Goal: Task Accomplishment & Management: Manage account settings

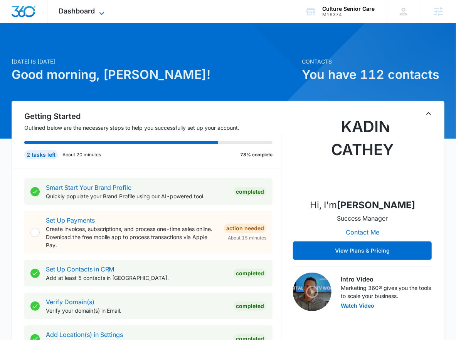
click at [82, 15] on span "Dashboard" at bounding box center [77, 11] width 36 height 8
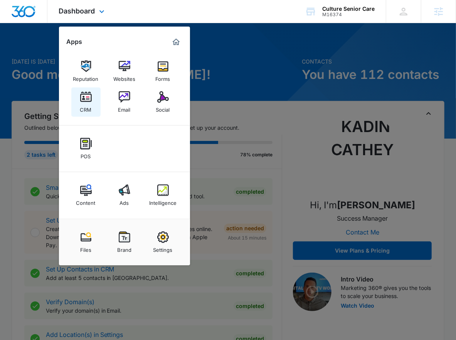
click at [97, 102] on link "CRM" at bounding box center [85, 101] width 29 height 29
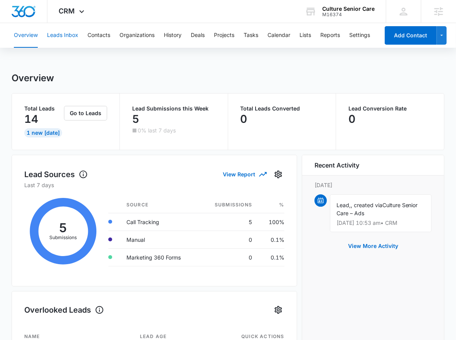
click at [65, 33] on button "Leads Inbox" at bounding box center [62, 35] width 31 height 25
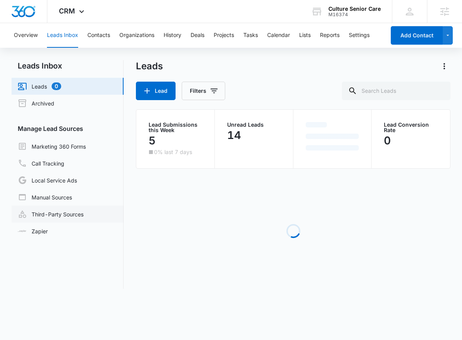
click at [39, 215] on link "Third-Party Sources" at bounding box center [51, 214] width 66 height 9
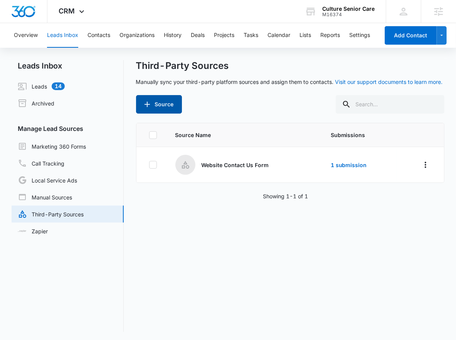
click at [149, 103] on icon "button" at bounding box center [147, 104] width 9 height 9
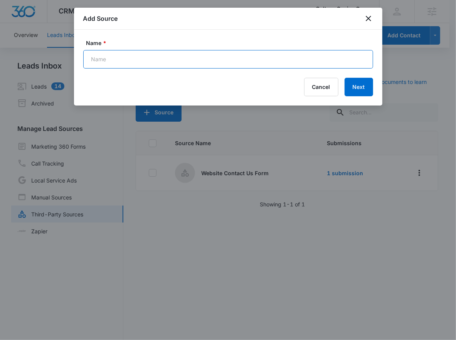
click at [165, 65] on input "Name *" at bounding box center [228, 59] width 290 height 18
type input "Facebook - Lead Ads"
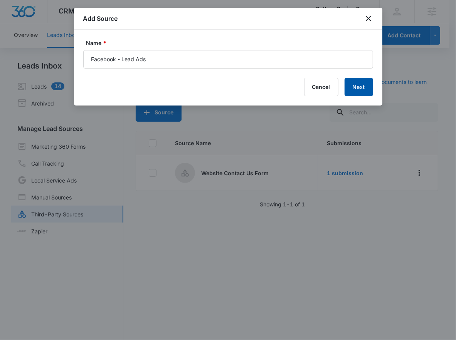
click at [367, 84] on button "Next" at bounding box center [358, 87] width 29 height 18
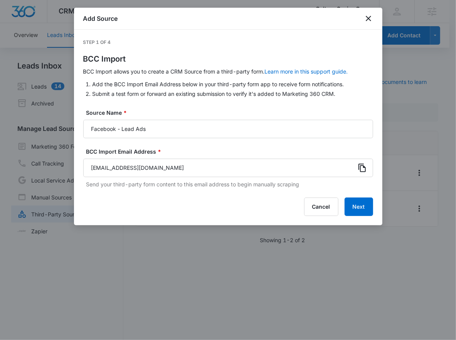
click at [357, 169] on icon at bounding box center [361, 167] width 9 height 9
click at [365, 213] on button "Next" at bounding box center [358, 207] width 29 height 18
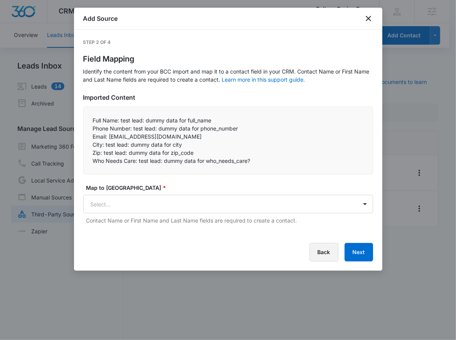
click at [321, 256] on button "Back" at bounding box center [323, 252] width 29 height 18
click at [321, 256] on div at bounding box center [228, 170] width 456 height 340
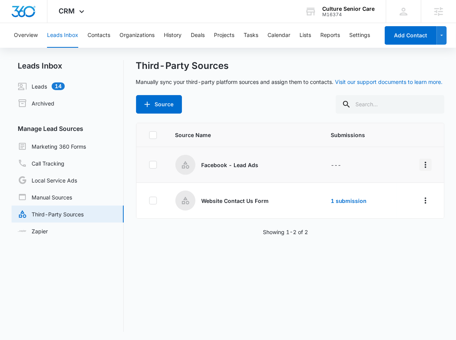
click at [421, 164] on icon "Overflow Menu" at bounding box center [425, 164] width 9 height 9
click at [396, 201] on button "Edit" at bounding box center [389, 198] width 71 height 12
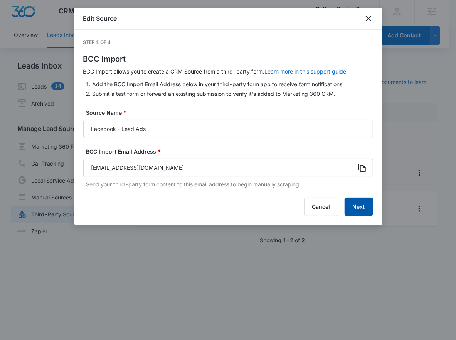
click at [356, 203] on button "Next" at bounding box center [358, 207] width 29 height 18
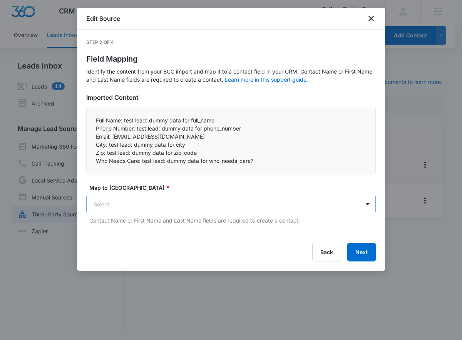
click at [318, 210] on body "CRM Apps Reputation Websites Forms CRM Email Social POS Content Ads Intelligenc…" at bounding box center [231, 170] width 462 height 341
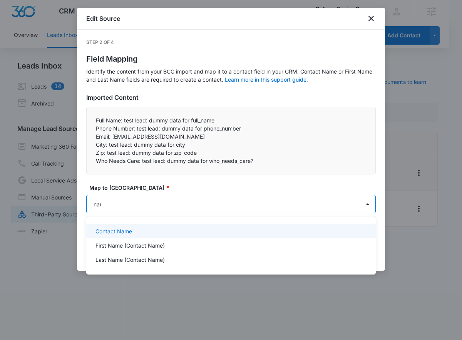
type input "name"
click at [121, 233] on p "Contact Name" at bounding box center [114, 231] width 37 height 8
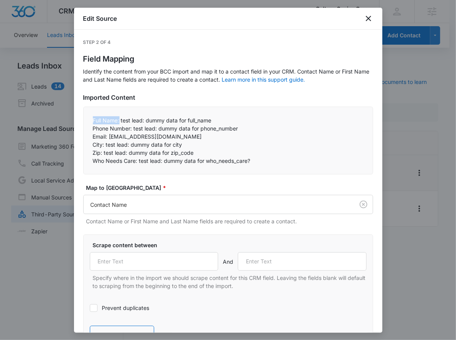
drag, startPoint x: 89, startPoint y: 119, endPoint x: 119, endPoint y: 120, distance: 29.7
click at [119, 120] on div "Full Name: test lead: dummy data for full_name Phone Number: test lead: dummy …" at bounding box center [228, 141] width 290 height 68
copy p "Full Name:"
click at [144, 261] on input "text" at bounding box center [154, 261] width 129 height 18
paste input "Full Name:"
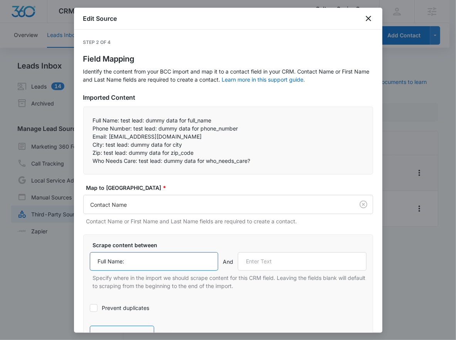
type input "Full Name:"
drag, startPoint x: 93, startPoint y: 127, endPoint x: 133, endPoint y: 128, distance: 39.3
click at [133, 128] on p "Phone Number: test lead: dummy data for phone_number" at bounding box center [228, 128] width 270 height 8
copy p "Phone Number:"
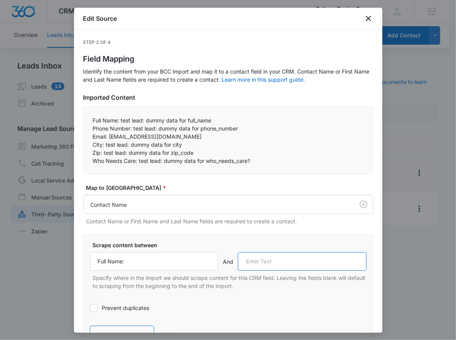
click at [271, 270] on input "text" at bounding box center [302, 261] width 129 height 18
paste input "Phone Number:"
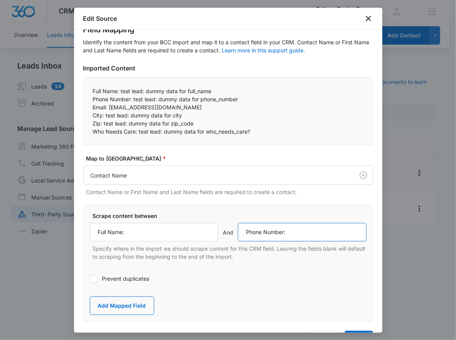
scroll to position [41, 0]
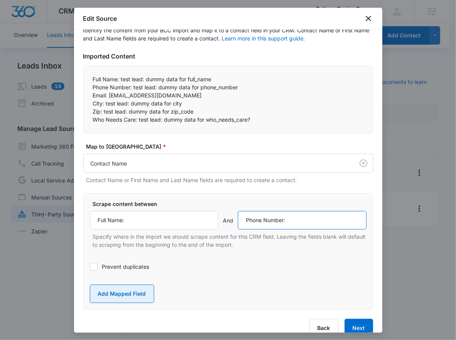
type input "Phone Number:"
click at [144, 293] on button "Add Mapped Field" at bounding box center [122, 294] width 64 height 18
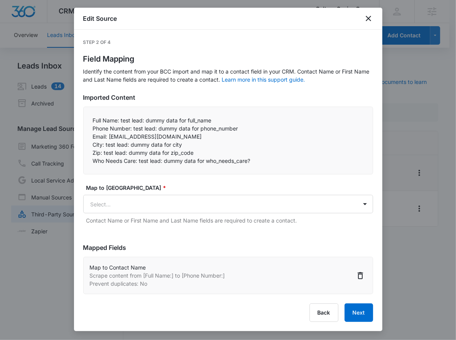
scroll to position [0, 0]
click at [144, 198] on body "CRM Apps Reputation Websites Forms CRM Email Social POS Content Ads Intelligenc…" at bounding box center [228, 174] width 456 height 349
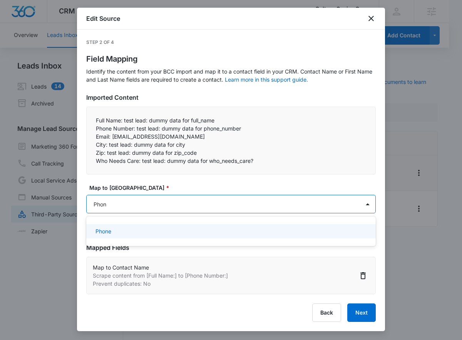
type input "Phone"
click at [132, 228] on div "Phone" at bounding box center [231, 231] width 270 height 8
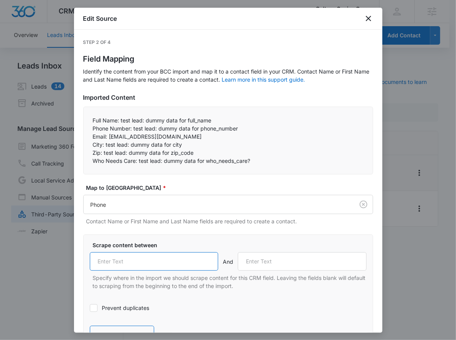
click at [138, 254] on input "text" at bounding box center [154, 261] width 129 height 18
paste input "Phone Number:"
type input "Phone Number:"
drag, startPoint x: 91, startPoint y: 136, endPoint x: 108, endPoint y: 139, distance: 16.8
click at [108, 139] on div "Full Name: test lead: dummy data for full_name Phone Number: test lead: dummy …" at bounding box center [228, 141] width 290 height 68
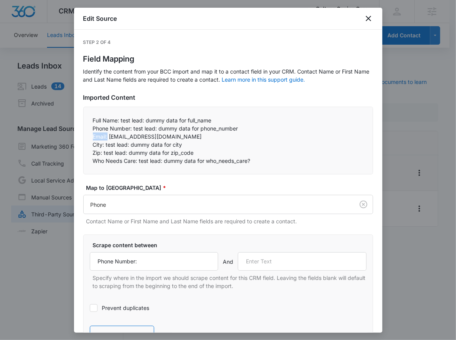
copy p "Email:"
click at [310, 263] on input "text" at bounding box center [302, 261] width 129 height 18
paste input "Email:"
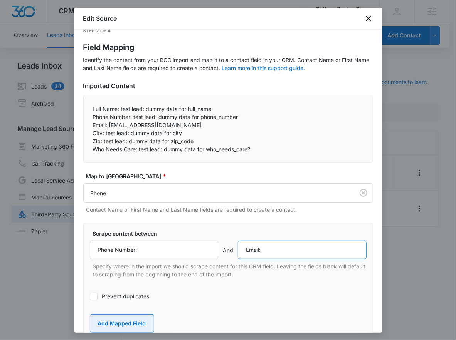
scroll to position [12, 0]
type input "Email:"
click at [126, 319] on button "Add Mapped Field" at bounding box center [122, 323] width 64 height 18
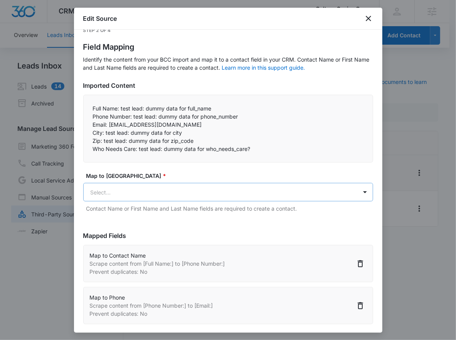
click at [139, 191] on body "CRM Apps Reputation Websites Forms CRM Email Social POS Content Ads Intelligenc…" at bounding box center [228, 174] width 456 height 349
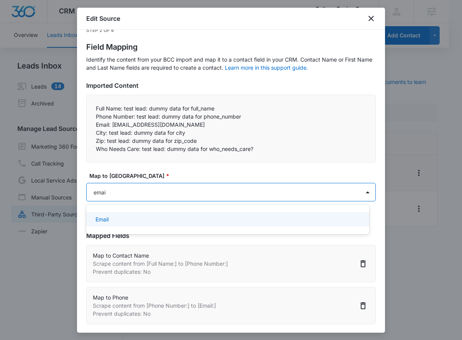
type input "email"
click at [133, 223] on div "Email" at bounding box center [227, 219] width 263 height 8
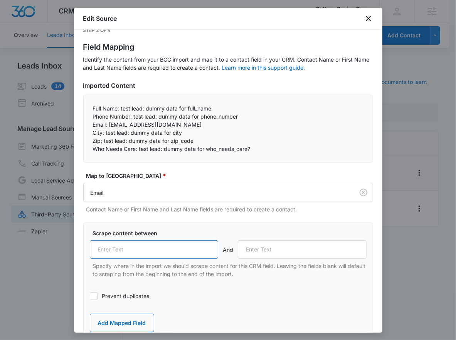
click at [126, 251] on input "text" at bounding box center [154, 249] width 129 height 18
paste input "Email:"
type input "Email:"
drag, startPoint x: 97, startPoint y: 133, endPoint x: 103, endPoint y: 133, distance: 6.5
click at [103, 133] on p "City: test lead: dummy data for city" at bounding box center [228, 133] width 270 height 8
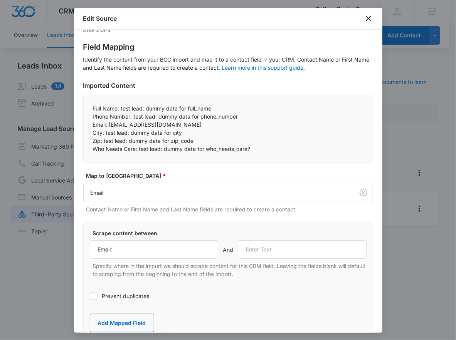
click at [56, 134] on div at bounding box center [228, 170] width 456 height 340
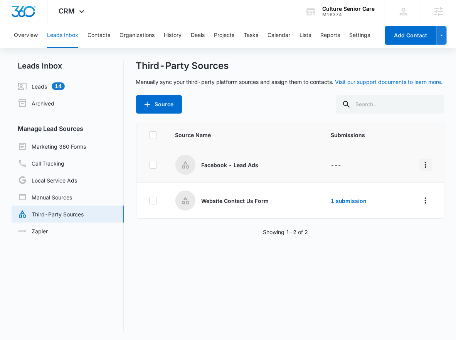
click at [421, 162] on icon "Overflow Menu" at bounding box center [425, 164] width 9 height 9
click at [387, 201] on button "Edit" at bounding box center [389, 198] width 71 height 12
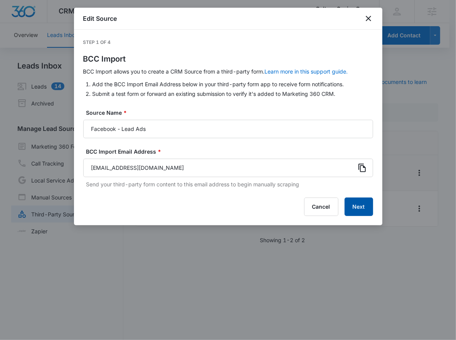
click at [368, 204] on button "Next" at bounding box center [358, 207] width 29 height 18
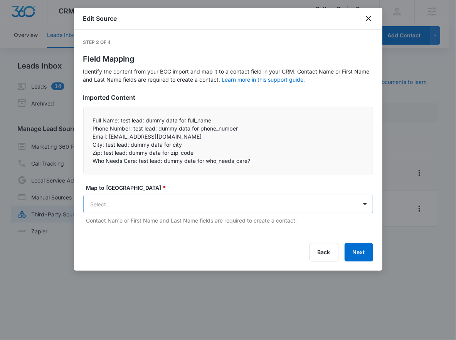
click at [328, 207] on body "CRM Apps Reputation Websites Forms CRM Email Social POS Content Ads Intelligenc…" at bounding box center [228, 174] width 456 height 349
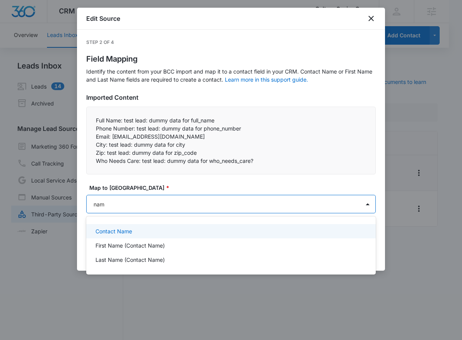
type input "name"
click at [197, 230] on div "Contact Name" at bounding box center [231, 231] width 270 height 8
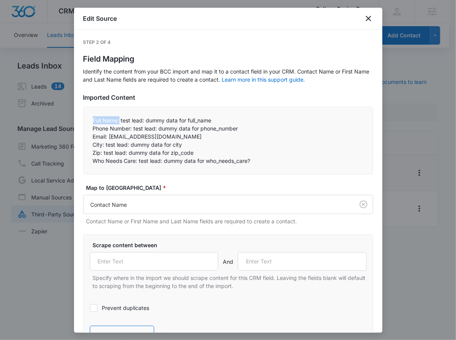
drag, startPoint x: 92, startPoint y: 118, endPoint x: 120, endPoint y: 119, distance: 27.4
click at [120, 119] on p "Full Name: test lead: dummy data for full_name" at bounding box center [228, 120] width 270 height 8
copy p "Full Name:"
click at [158, 267] on input "text" at bounding box center [154, 261] width 129 height 18
paste input "Full Name:"
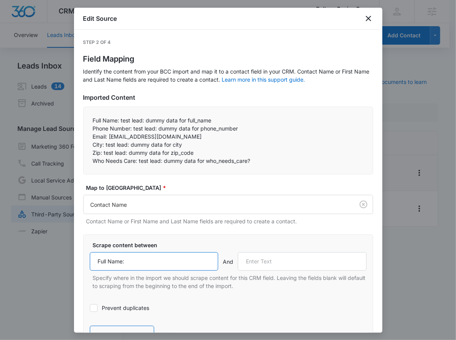
type input "Full Name:"
drag, startPoint x: 103, startPoint y: 128, endPoint x: 132, endPoint y: 129, distance: 28.5
click at [132, 129] on div "Full Name: test lead: dummy data for full_name Phone Number: test lead: dummy …" at bounding box center [228, 141] width 290 height 68
copy p "Phone Number:"
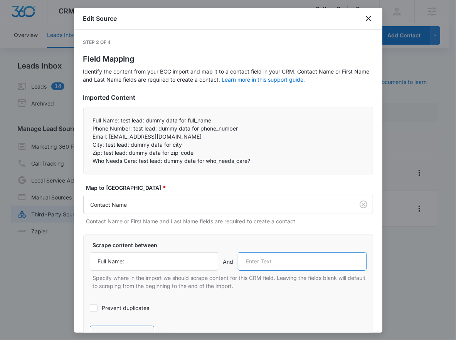
click at [310, 263] on input "text" at bounding box center [302, 261] width 129 height 18
paste input "Phone Number:"
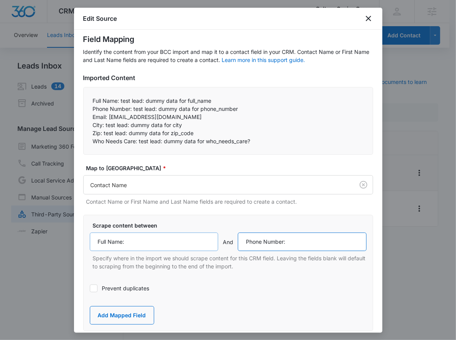
scroll to position [20, 0]
type input "Phone Number:"
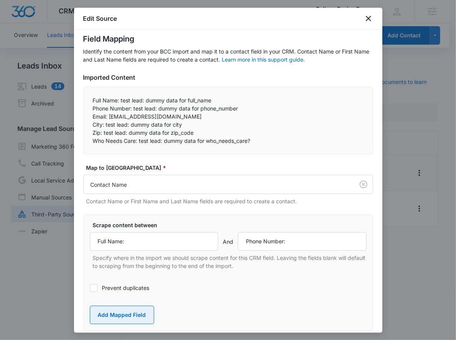
click at [124, 312] on button "Add Mapped Field" at bounding box center [122, 315] width 64 height 18
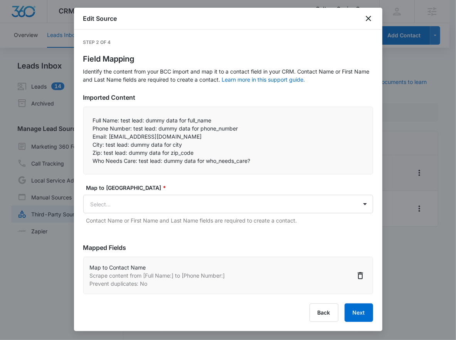
scroll to position [0, 0]
drag, startPoint x: 132, startPoint y: 221, endPoint x: 127, endPoint y: 211, distance: 10.5
click at [131, 221] on p "Contact Name or First Name and Last Name fields are required to create a contac…" at bounding box center [229, 220] width 287 height 8
click at [128, 204] on body "CRM Apps Reputation Websites Forms CRM Email Social POS Content Ads Intelligenc…" at bounding box center [228, 174] width 456 height 349
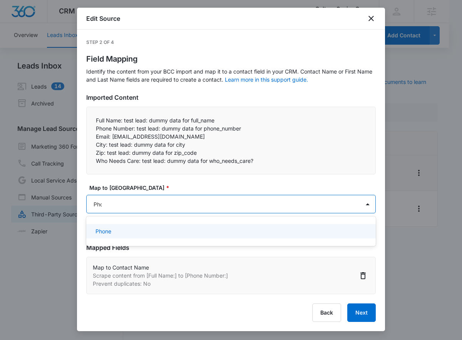
type input "Phone"
click at [120, 227] on div "Phone" at bounding box center [231, 231] width 270 height 8
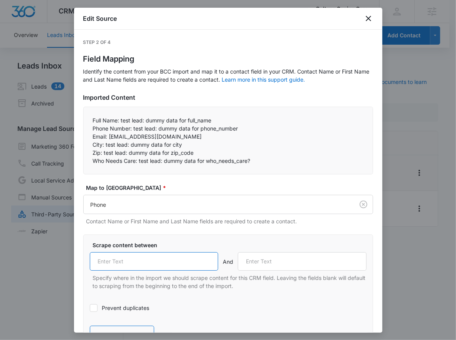
click at [112, 261] on input "text" at bounding box center [154, 261] width 129 height 18
paste input "Phone Number:"
type input "Phone Number:"
drag, startPoint x: 91, startPoint y: 136, endPoint x: 108, endPoint y: 137, distance: 16.6
click at [108, 137] on div "Full Name: test lead: dummy data for full_name Phone Number: test lead: dummy …" at bounding box center [228, 141] width 290 height 68
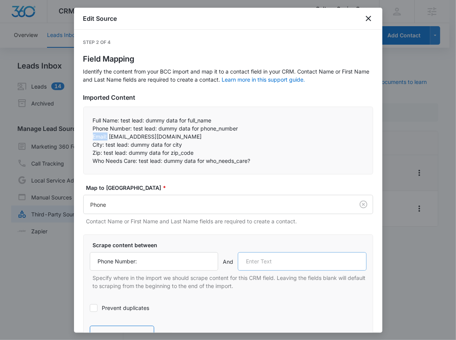
copy p "Email:"
click at [303, 274] on p "Specify where in the import we should scrape content for this CRM field. Leavin…" at bounding box center [229, 282] width 273 height 16
click at [305, 262] on input "text" at bounding box center [302, 261] width 129 height 18
paste input "Email:"
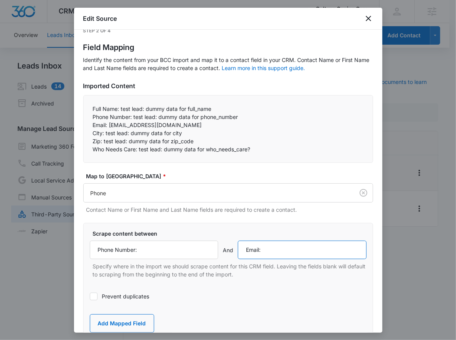
scroll to position [20, 0]
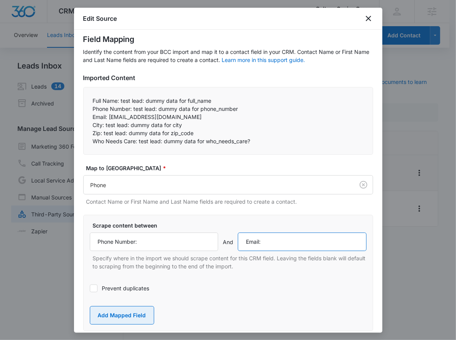
type input "Email:"
click at [137, 313] on button "Add Mapped Field" at bounding box center [122, 315] width 64 height 18
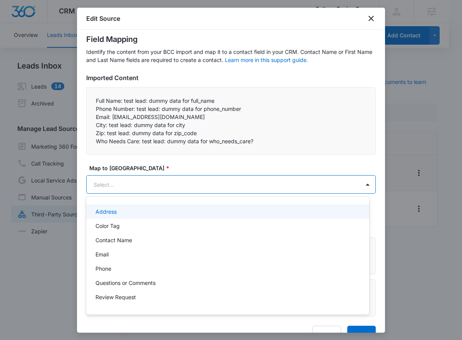
click at [145, 178] on body "CRM Apps Reputation Websites Forms CRM Email Social POS Content Ads Intelligenc…" at bounding box center [231, 170] width 462 height 340
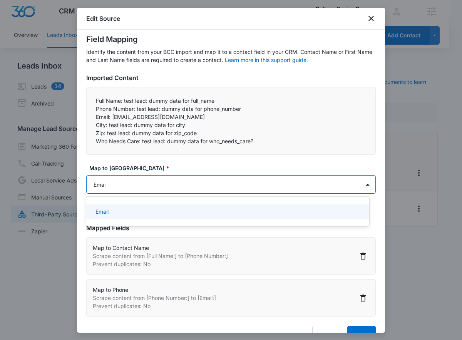
type input "Email"
click at [163, 208] on div "Email" at bounding box center [227, 212] width 263 height 8
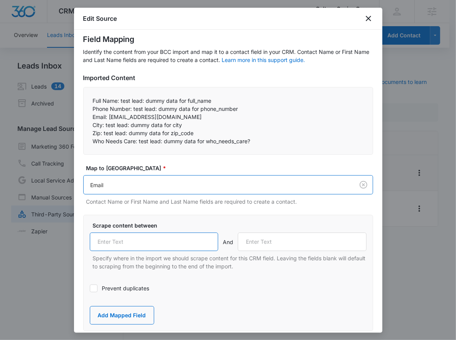
click at [122, 235] on input "text" at bounding box center [154, 242] width 129 height 18
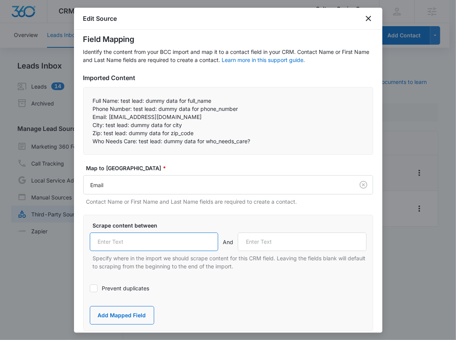
paste input "Email:"
type input "Email:"
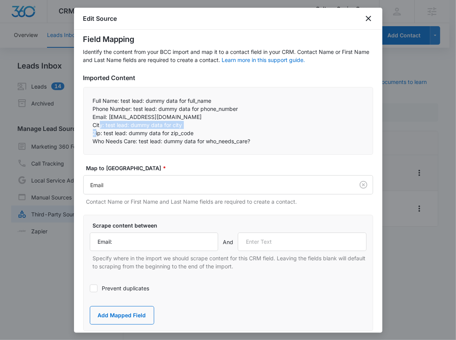
click at [99, 124] on div "Full Name: test lead: dummy data for full_name Phone Number: test lead: dummy …" at bounding box center [228, 121] width 290 height 68
click at [93, 126] on p "City: test lead: dummy data for city" at bounding box center [228, 125] width 270 height 8
drag, startPoint x: 92, startPoint y: 126, endPoint x: 103, endPoint y: 124, distance: 10.9
click at [103, 124] on p "City: test lead: dummy data for city" at bounding box center [228, 125] width 270 height 8
copy p "City:"
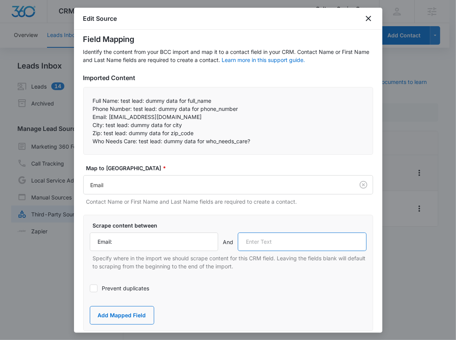
click at [270, 239] on input "text" at bounding box center [302, 242] width 129 height 18
paste input "City:"
type input "City:"
click at [134, 288] on label "Prevent duplicates" at bounding box center [228, 288] width 277 height 8
click at [90, 289] on input "Prevent duplicates" at bounding box center [90, 289] width 0 height 0
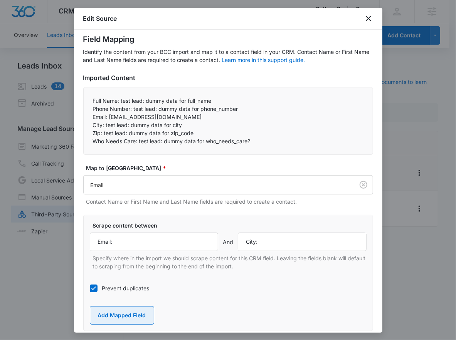
click at [130, 310] on button "Add Mapped Field" at bounding box center [122, 315] width 64 height 18
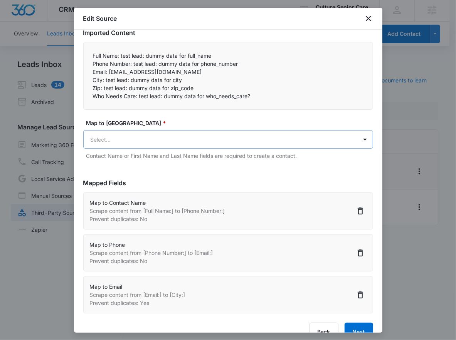
scroll to position [0, 0]
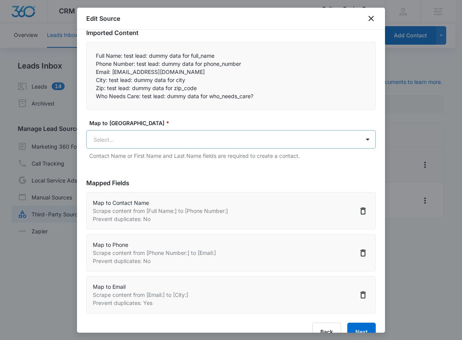
click at [176, 141] on body "CRM Apps Reputation Websites Forms CRM Email Social POS Content Ads Intelligenc…" at bounding box center [231, 170] width 462 height 341
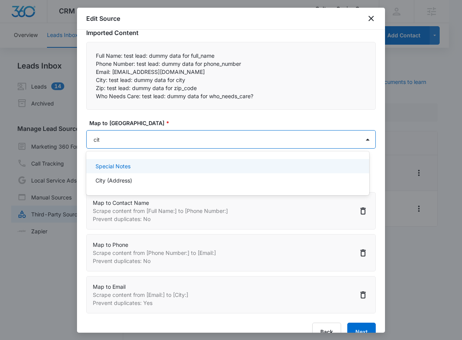
type input "city"
click at [149, 164] on div "City (Address)" at bounding box center [227, 166] width 263 height 8
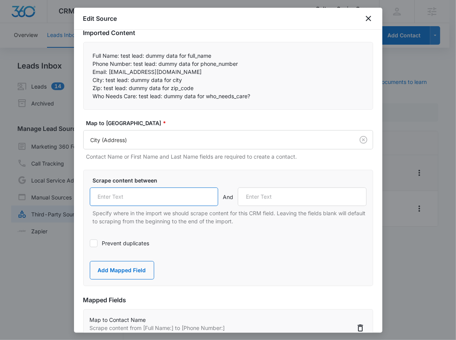
click at [133, 198] on input "text" at bounding box center [154, 197] width 129 height 18
paste input "City:"
type input "City:"
drag, startPoint x: 93, startPoint y: 89, endPoint x: 102, endPoint y: 87, distance: 9.4
click at [102, 87] on p "Zip: test lead: dummy data for zip_code" at bounding box center [228, 88] width 270 height 8
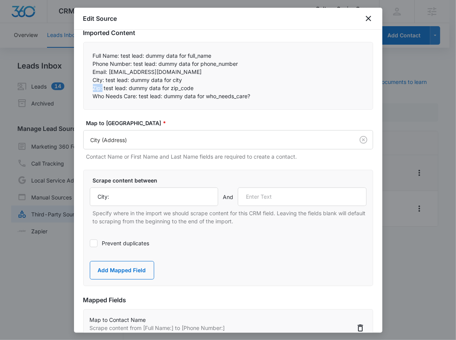
copy p "Zip:"
click at [274, 192] on input "text" at bounding box center [302, 197] width 129 height 18
paste input "Zip:"
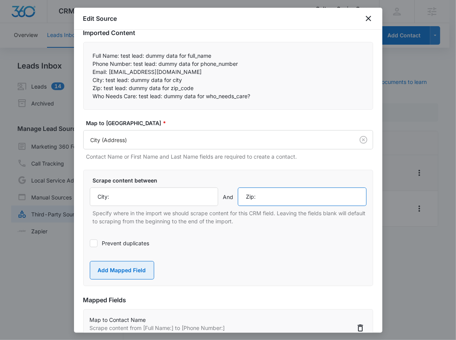
type input "Zip:"
click at [145, 271] on button "Add Mapped Field" at bounding box center [122, 270] width 64 height 18
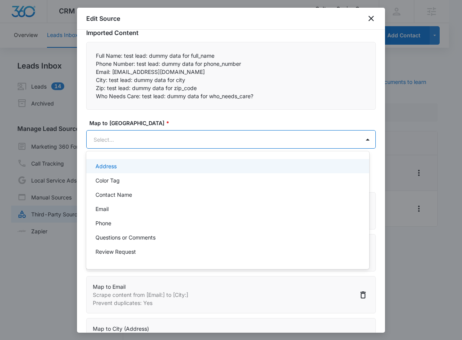
click at [168, 138] on body "CRM Apps Reputation Websites Forms CRM Email Social POS Content Ads Intelligenc…" at bounding box center [231, 170] width 462 height 340
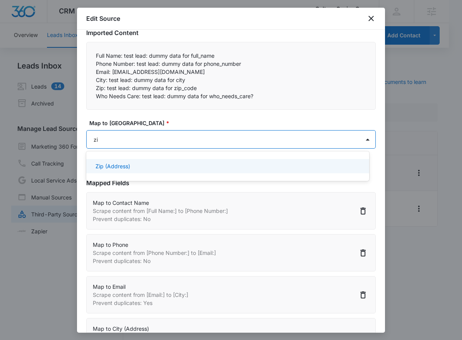
type input "zip"
click at [242, 160] on div "Zip (Address)" at bounding box center [227, 166] width 283 height 14
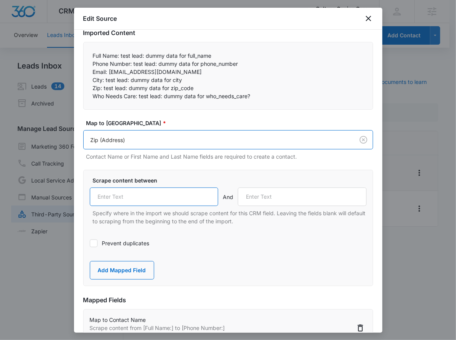
click at [99, 188] on input "text" at bounding box center [154, 197] width 129 height 18
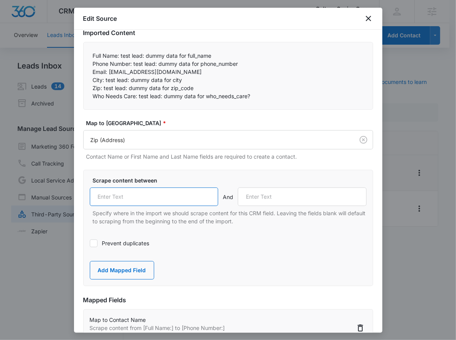
paste input "Zip:"
type input "Zip:"
drag, startPoint x: 91, startPoint y: 94, endPoint x: 138, endPoint y: 94, distance: 46.2
click at [138, 94] on div "Full Name: test lead: dummy data for full_name Phone Number: test lead: dummy …" at bounding box center [228, 76] width 290 height 68
copy p "Who Needs Care:"
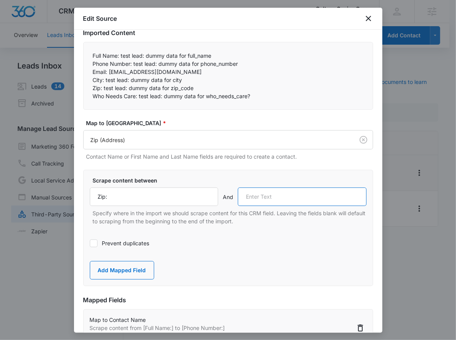
click at [268, 194] on input "text" at bounding box center [302, 197] width 129 height 18
paste input "Who Needs Care:"
type input "Who Needs Care:"
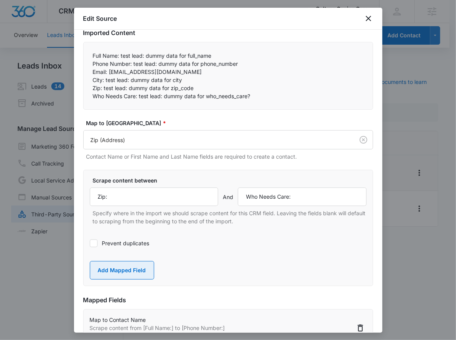
click at [135, 265] on button "Add Mapped Field" at bounding box center [122, 270] width 64 height 18
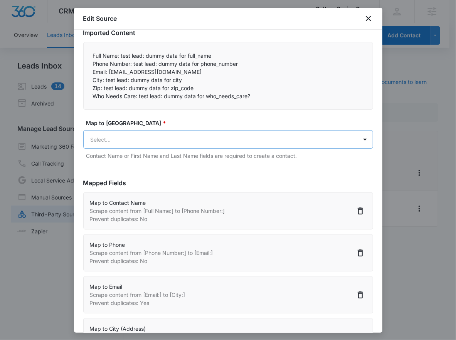
click at [157, 141] on body "CRM Apps Reputation Websites Forms CRM Email Social POS Content Ads Intelligenc…" at bounding box center [228, 174] width 456 height 349
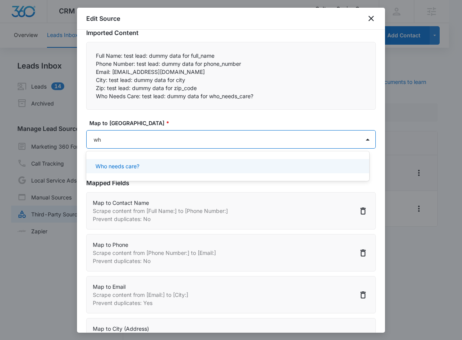
type input "who"
click at [106, 166] on p "Who needs care?" at bounding box center [118, 166] width 44 height 8
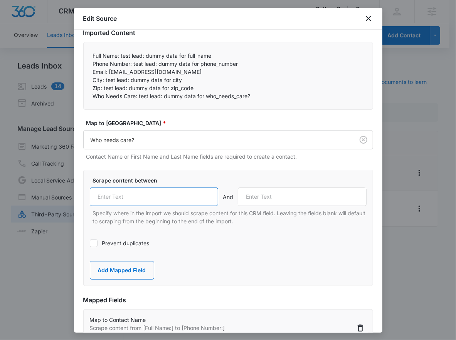
click at [123, 196] on input "text" at bounding box center [154, 197] width 129 height 18
paste input "Who Needs Care:"
type input "Who Needs Care:"
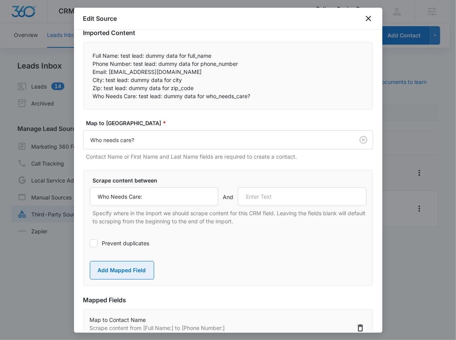
click at [127, 278] on button "Add Mapped Field" at bounding box center [122, 270] width 64 height 18
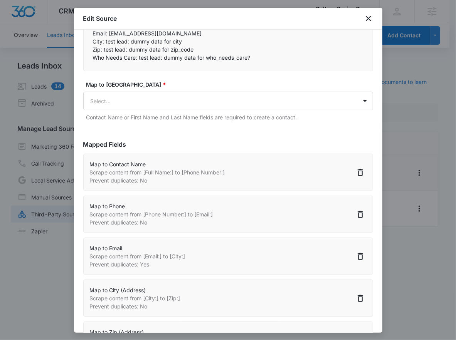
scroll to position [208, 0]
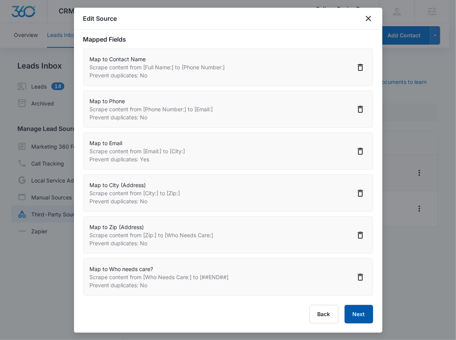
click at [360, 315] on button "Next" at bounding box center [358, 314] width 29 height 18
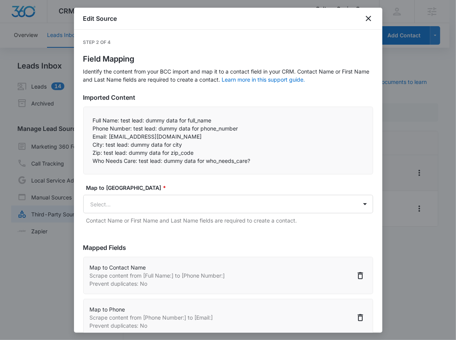
select select "77"
select select "184"
select select "185"
select select "188"
select select "190"
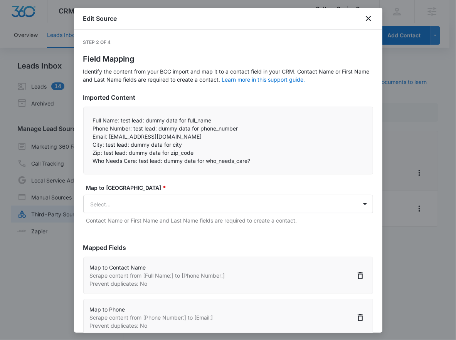
select select "196"
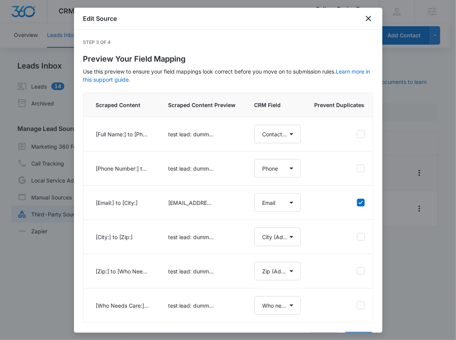
select select "77"
select select "184"
select select "185"
select select "188"
select select "190"
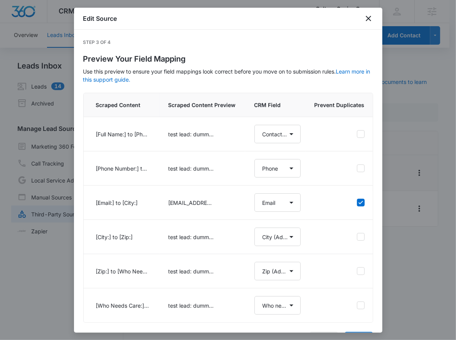
select select "196"
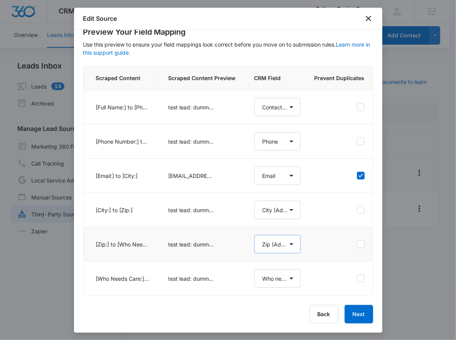
scroll to position [33, 0]
click at [348, 314] on button "Next" at bounding box center [358, 314] width 29 height 18
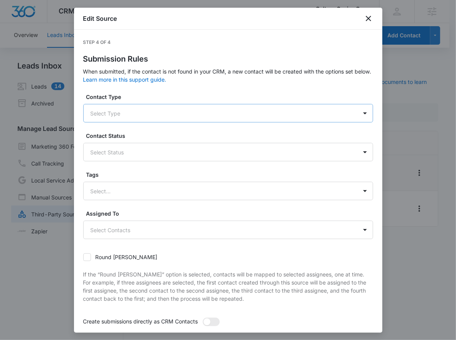
click at [208, 111] on div at bounding box center [219, 114] width 257 height 10
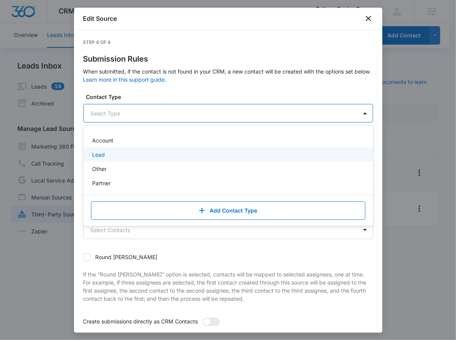
click at [166, 158] on div "Lead" at bounding box center [227, 155] width 270 height 8
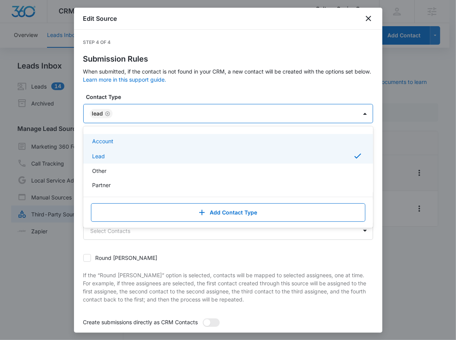
click at [187, 112] on div at bounding box center [231, 114] width 232 height 10
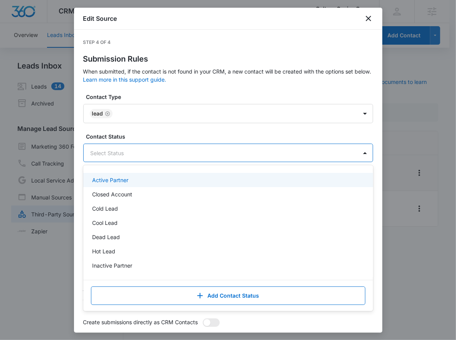
click at [176, 148] on div at bounding box center [219, 153] width 257 height 10
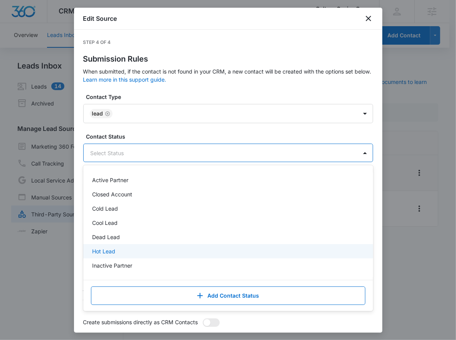
scroll to position [40, 0]
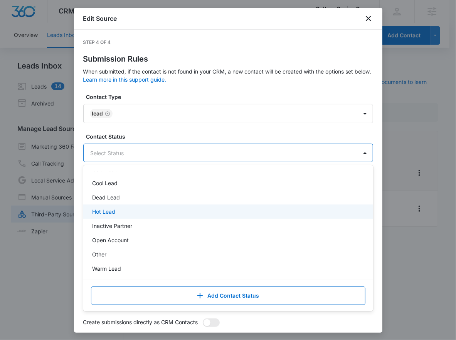
click at [162, 208] on div "Hot Lead" at bounding box center [227, 212] width 270 height 8
click at [188, 124] on form "Contact Type Lead Contact Status option Hot Lead, selected. Cold Lead, 3 of 10.…" at bounding box center [228, 229] width 290 height 272
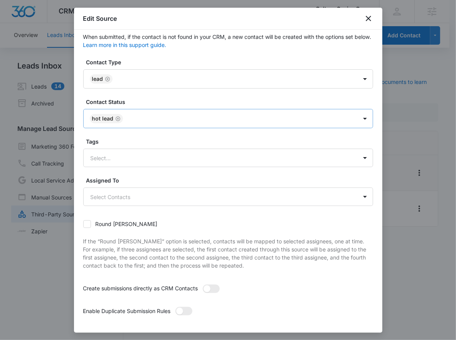
scroll to position [68, 0]
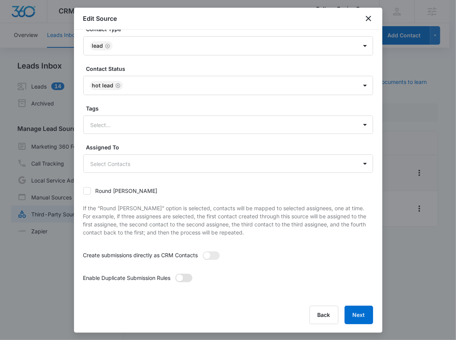
click at [182, 278] on span at bounding box center [179, 278] width 7 height 7
click at [175, 273] on input "checkbox" at bounding box center [175, 273] width 0 height 0
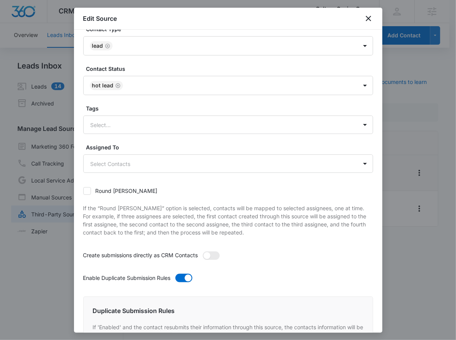
click at [200, 259] on div "Create submissions directly as CRM Contacts" at bounding box center [228, 257] width 290 height 13
click at [205, 259] on label at bounding box center [211, 256] width 17 height 8
click at [202, 251] on input "checkbox" at bounding box center [202, 251] width 0 height 0
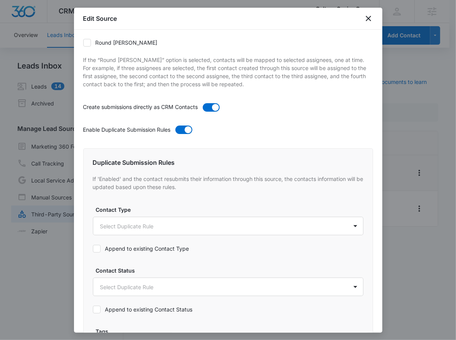
scroll to position [219, 0]
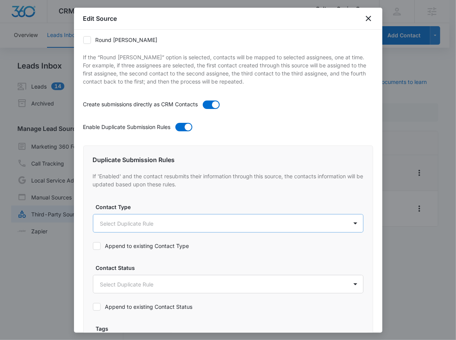
click at [168, 223] on body "CRM Apps Reputation Websites Forms CRM Email Social POS Content Ads Intelligenc…" at bounding box center [228, 174] width 456 height 349
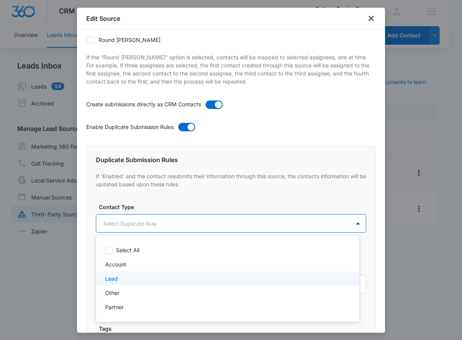
click at [145, 279] on div "Lead" at bounding box center [227, 279] width 244 height 8
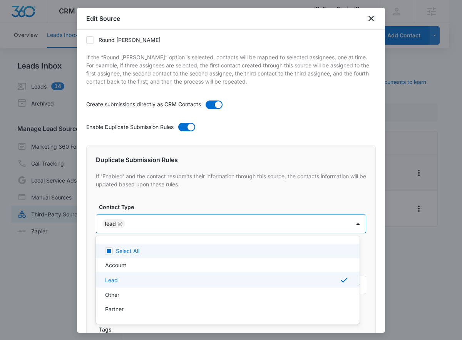
click at [174, 230] on div at bounding box center [231, 170] width 462 height 340
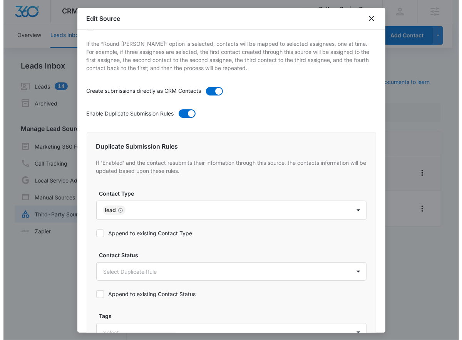
scroll to position [233, 0]
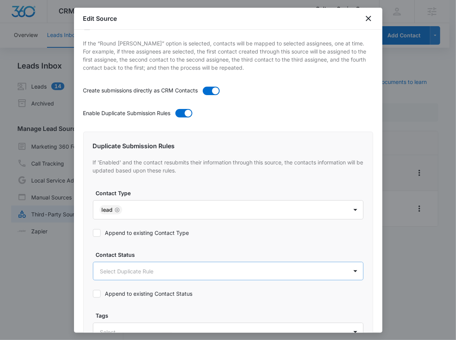
click at [149, 273] on body "CRM Apps Reputation Websites Forms CRM Email Social POS Content Ads Intelligenc…" at bounding box center [228, 174] width 456 height 349
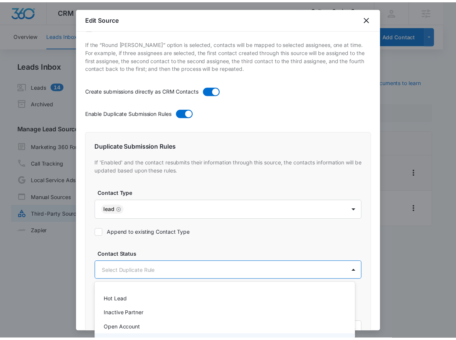
scroll to position [82, 0]
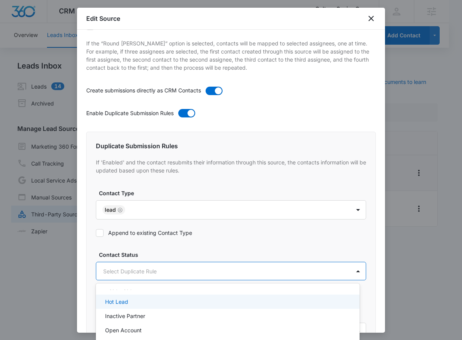
click at [140, 304] on div "Hot Lead" at bounding box center [227, 302] width 244 height 8
click at [110, 231] on div at bounding box center [231, 170] width 462 height 340
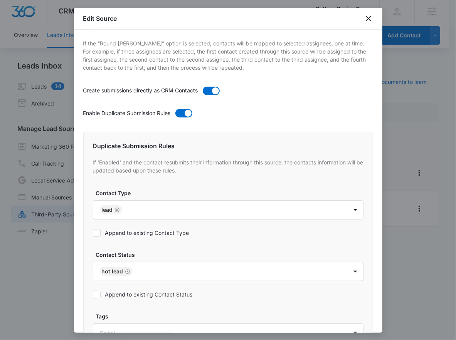
click at [93, 235] on div at bounding box center [97, 233] width 8 height 8
click at [93, 233] on input "Append to existing Contact Type" at bounding box center [93, 233] width 0 height 0
click at [93, 294] on icon at bounding box center [96, 294] width 7 height 7
click at [93, 295] on input "Append to existing Contact Status" at bounding box center [93, 295] width 0 height 0
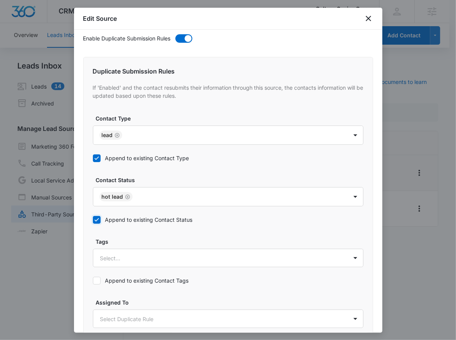
scroll to position [436, 0]
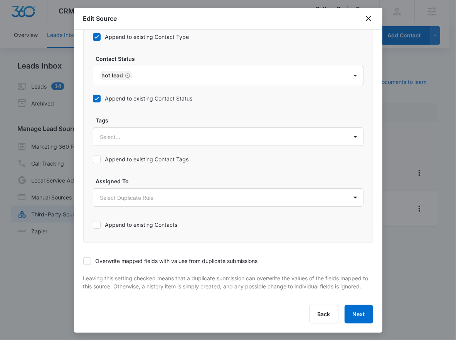
click at [109, 257] on label "Overwrite mapped fields with values from duplicate submissions" at bounding box center [228, 261] width 290 height 8
click at [83, 261] on input "Overwrite mapped fields with values from duplicate submissions" at bounding box center [83, 261] width 0 height 0
click at [354, 319] on button "Next" at bounding box center [358, 314] width 29 height 18
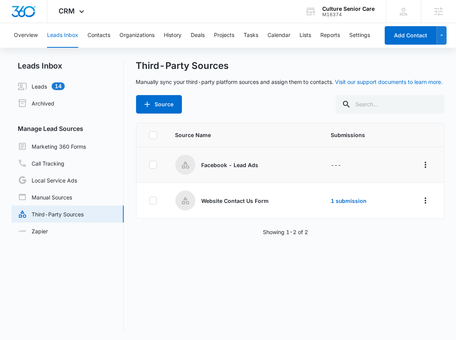
click at [221, 107] on div "Source" at bounding box center [290, 104] width 309 height 18
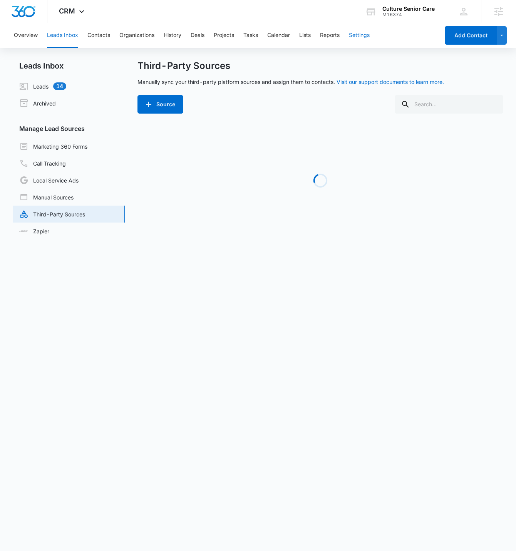
click at [351, 36] on button "Settings" at bounding box center [359, 35] width 21 height 25
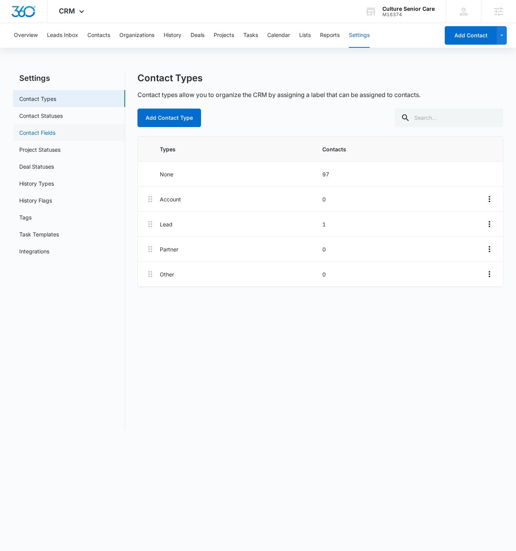
click at [55, 131] on link "Contact Fields" at bounding box center [37, 133] width 36 height 8
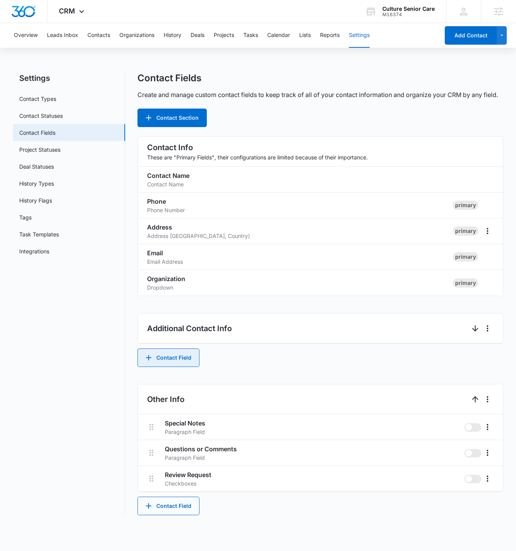
click at [162, 340] on button "Contact Field" at bounding box center [169, 358] width 62 height 18
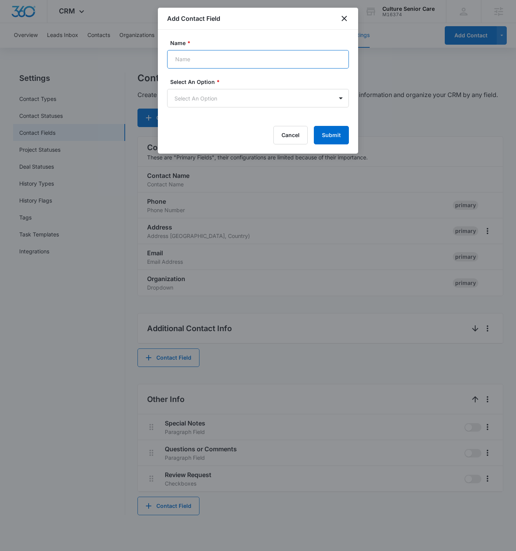
click at [224, 58] on input "Name *" at bounding box center [258, 59] width 182 height 18
type input "Who needs care?"
click at [343, 136] on button "Submit" at bounding box center [331, 135] width 35 height 18
click at [311, 98] on body "CRM Apps Reputation Websites Forms CRM Email Social POS Content Ads Intelligenc…" at bounding box center [258, 275] width 516 height 551
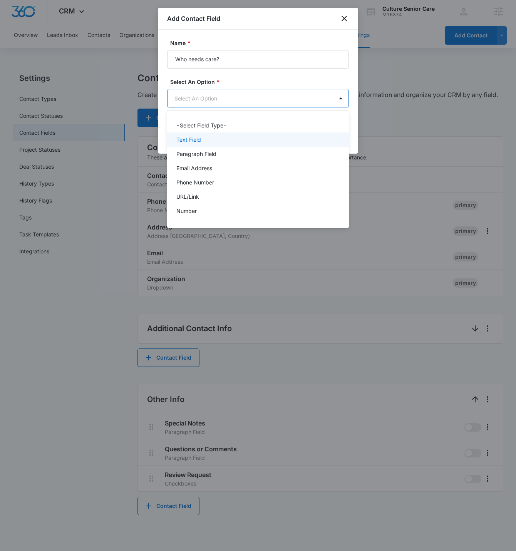
click at [260, 145] on div "Text Field" at bounding box center [258, 140] width 182 height 14
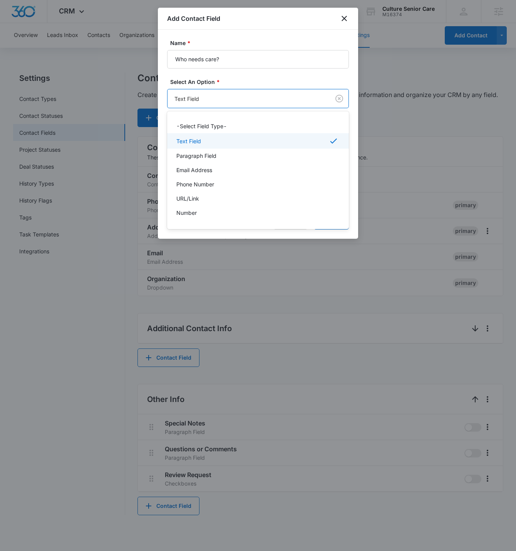
click at [295, 99] on body "CRM Apps Reputation Websites Forms CRM Email Social POS Content Ads Intelligenc…" at bounding box center [258, 275] width 516 height 551
click at [295, 99] on div at bounding box center [258, 275] width 516 height 551
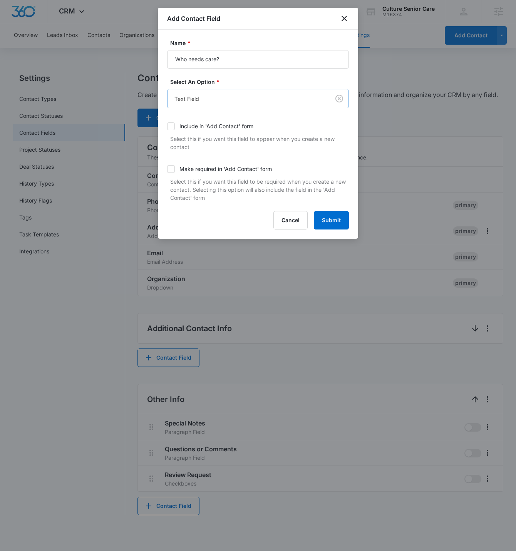
click at [288, 103] on body "CRM Apps Reputation Websites Forms CRM Email Social POS Content Ads Intelligenc…" at bounding box center [258, 275] width 516 height 551
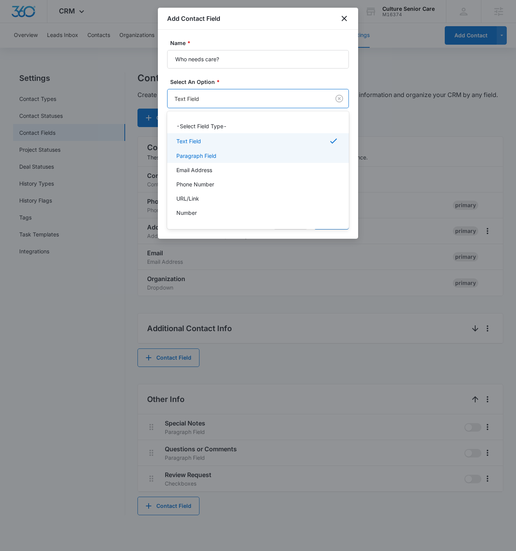
click at [253, 152] on div "Paragraph Field" at bounding box center [257, 156] width 162 height 8
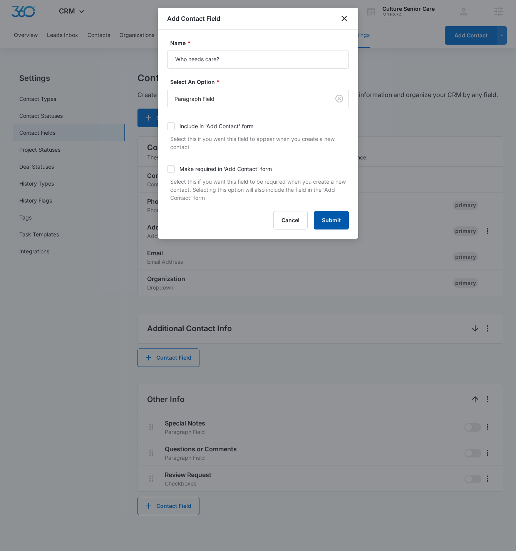
click at [328, 217] on button "Submit" at bounding box center [331, 220] width 35 height 18
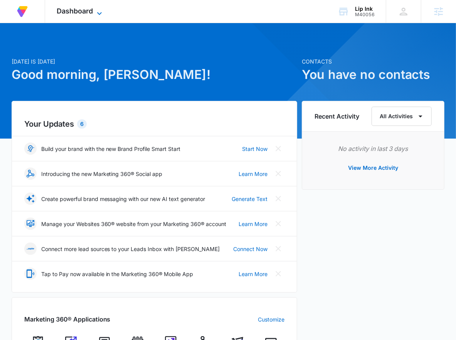
click at [98, 14] on icon at bounding box center [99, 13] width 9 height 9
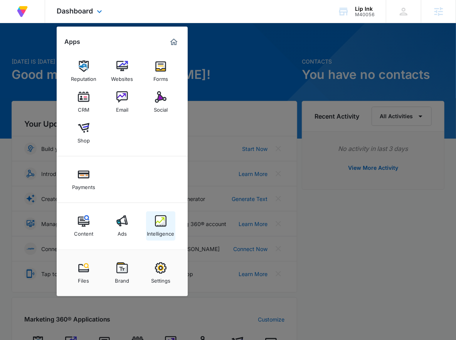
click at [163, 225] on img at bounding box center [161, 221] width 12 height 12
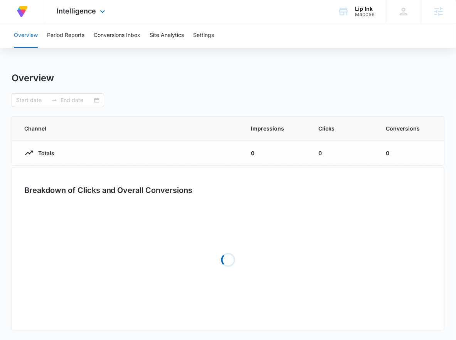
type input "09/14/2025"
type input "10/14/2025"
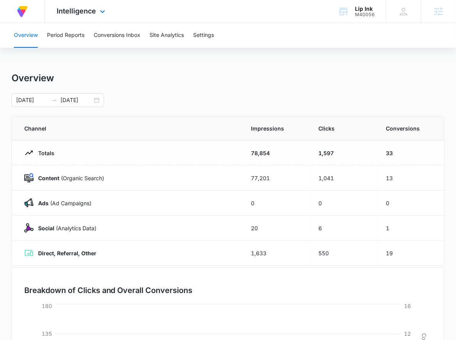
click at [55, 13] on div "Intelligence Apps Reputation Websites Forms CRM Email Social Shop Payments Cont…" at bounding box center [82, 11] width 74 height 23
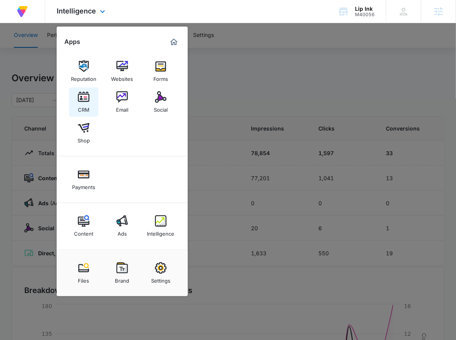
click at [91, 102] on link "CRM" at bounding box center [83, 101] width 29 height 29
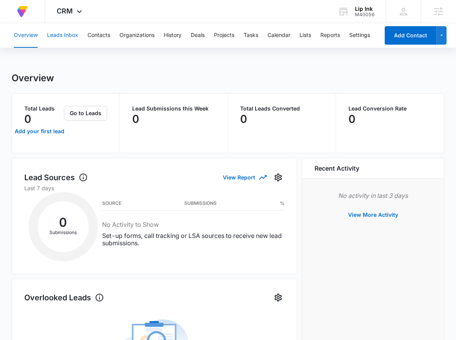
click at [58, 33] on button "Leads Inbox" at bounding box center [62, 35] width 31 height 25
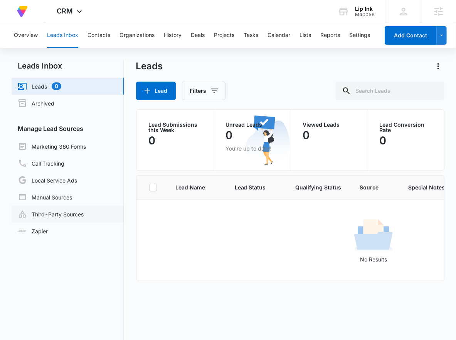
click at [70, 212] on link "Third-Party Sources" at bounding box center [51, 214] width 66 height 9
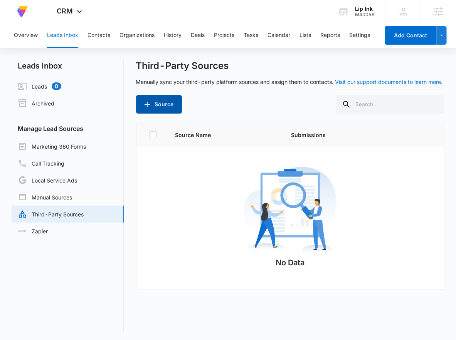
click at [168, 102] on button "Source" at bounding box center [159, 104] width 46 height 18
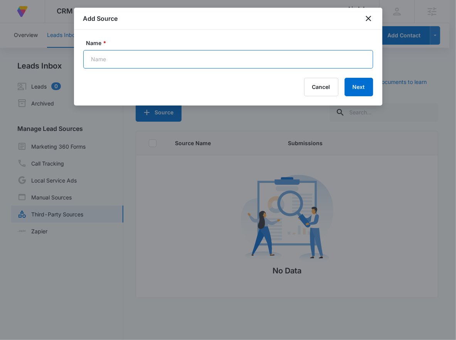
click at [210, 58] on input "Name *" at bounding box center [228, 59] width 290 height 18
type input "Volusion - Purchasers"
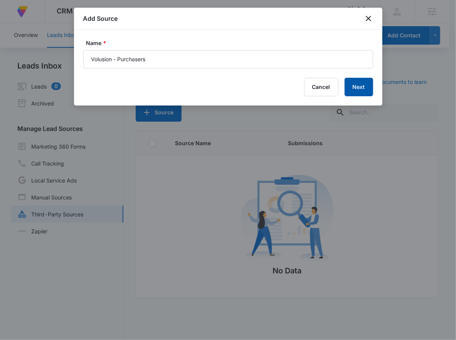
click at [364, 95] on button "Next" at bounding box center [358, 87] width 29 height 18
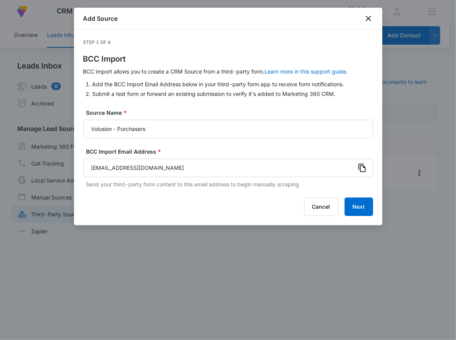
click at [367, 168] on div at bounding box center [362, 168] width 12 height 18
click at [362, 167] on icon at bounding box center [361, 167] width 9 height 9
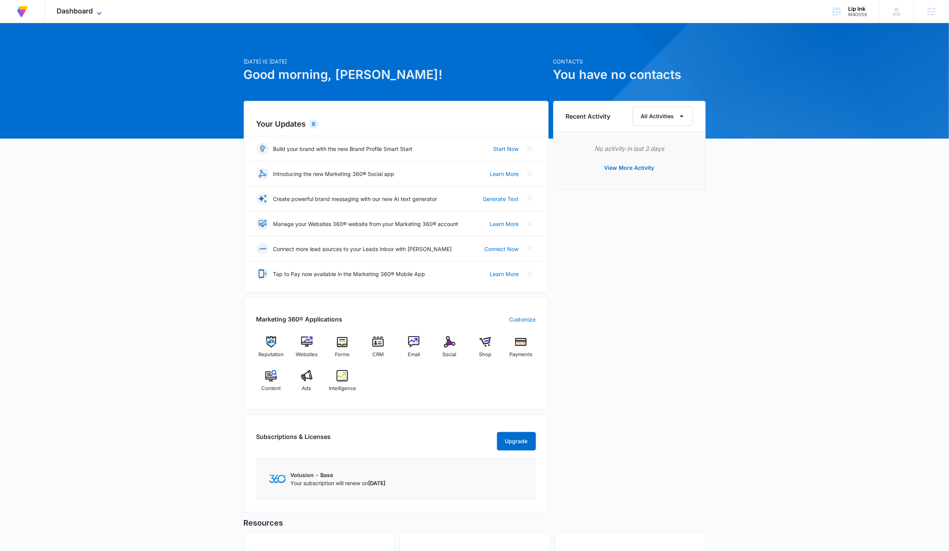
click at [81, 15] on span "Dashboard" at bounding box center [75, 11] width 36 height 8
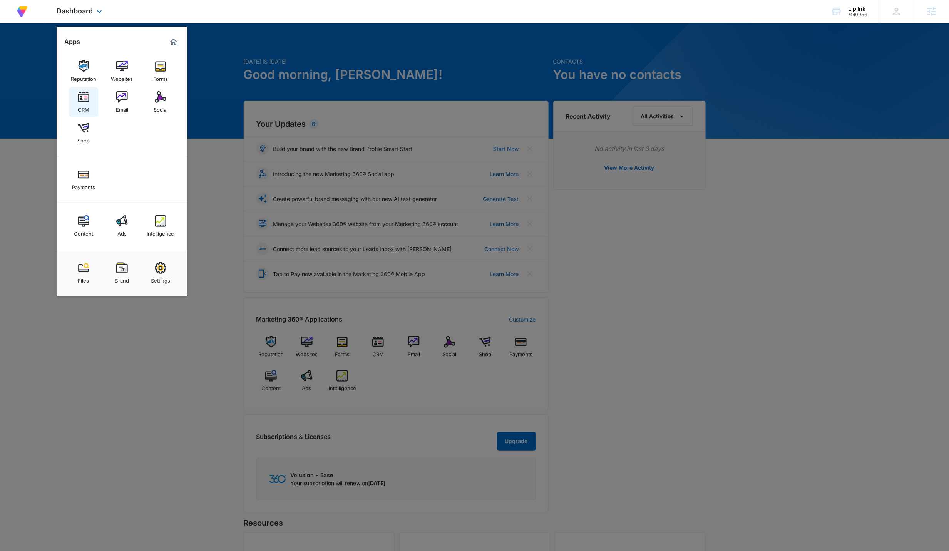
click at [79, 95] on img at bounding box center [84, 97] width 12 height 12
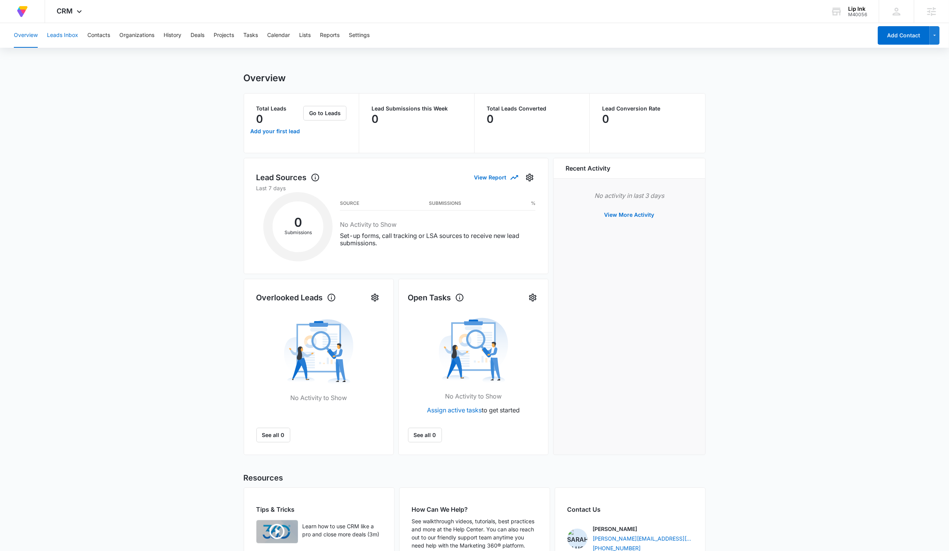
click at [75, 37] on button "Leads Inbox" at bounding box center [62, 35] width 31 height 25
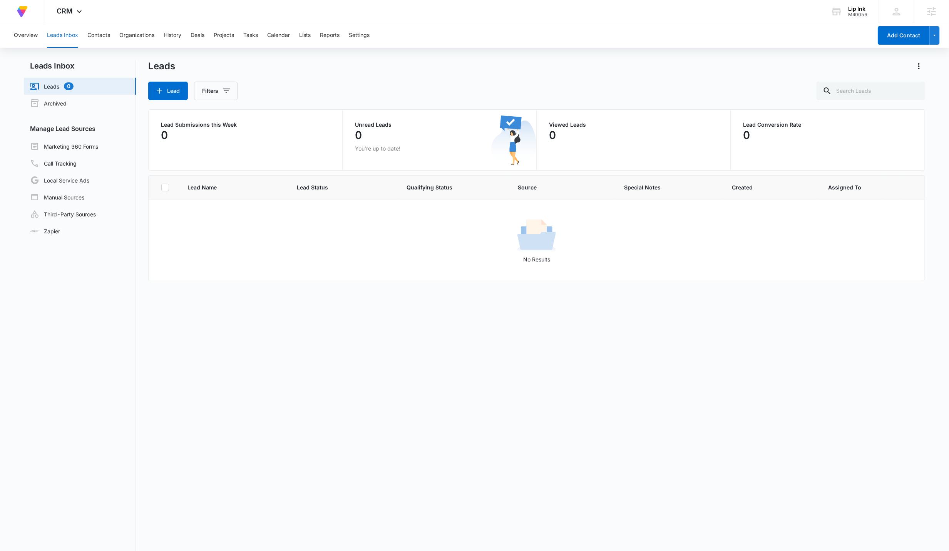
click at [394, 328] on div "Lead Name Lead Status Qualifying Status Source Special Notes Created Assigned T…" at bounding box center [537, 391] width 778 height 432
click at [311, 31] on button "Lists" at bounding box center [305, 35] width 12 height 25
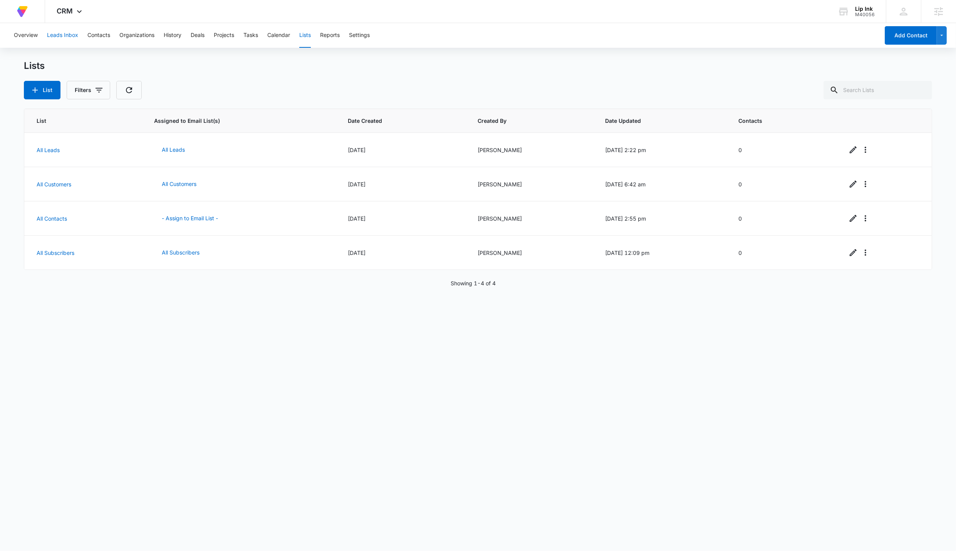
click at [74, 41] on button "Leads Inbox" at bounding box center [62, 35] width 31 height 25
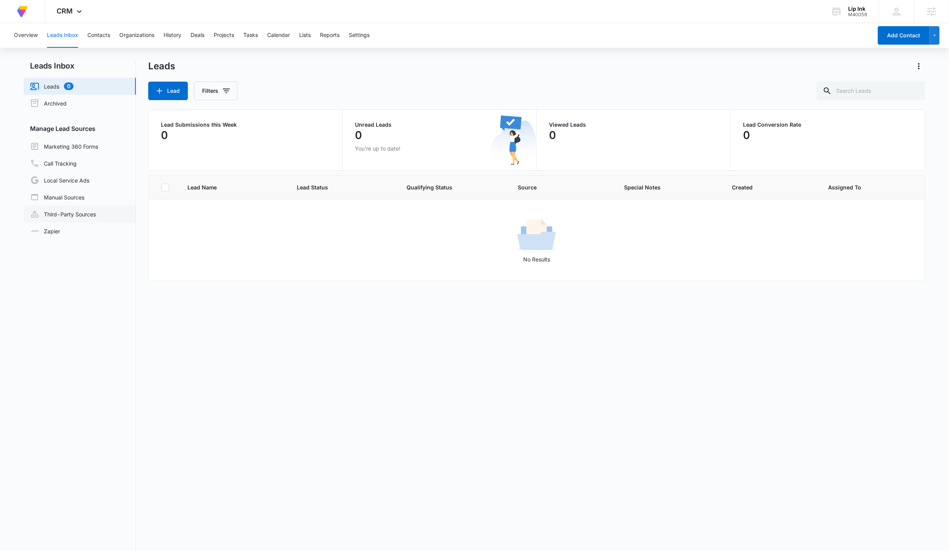
click at [72, 215] on link "Third-Party Sources" at bounding box center [63, 214] width 66 height 9
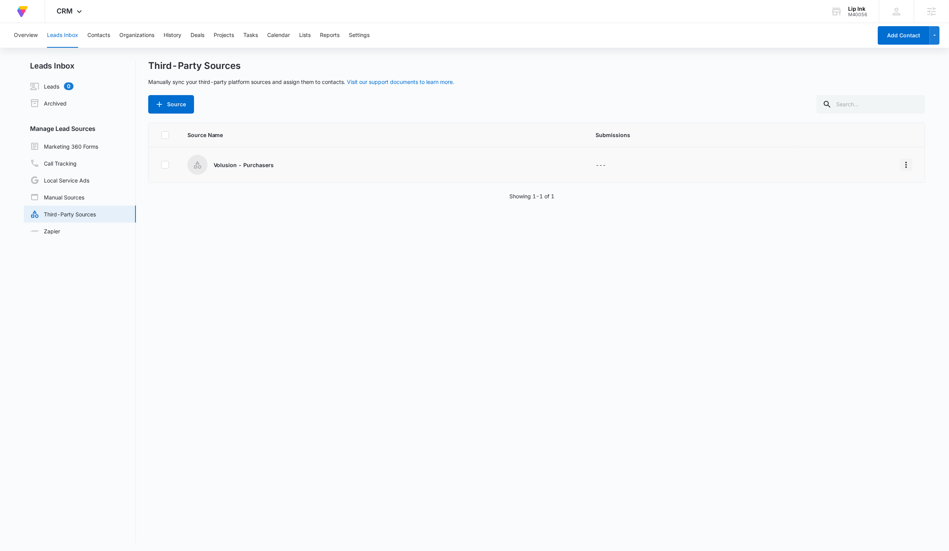
click at [462, 170] on button "Overflow Menu" at bounding box center [907, 165] width 12 height 12
click at [462, 203] on button "Edit" at bounding box center [870, 198] width 71 height 12
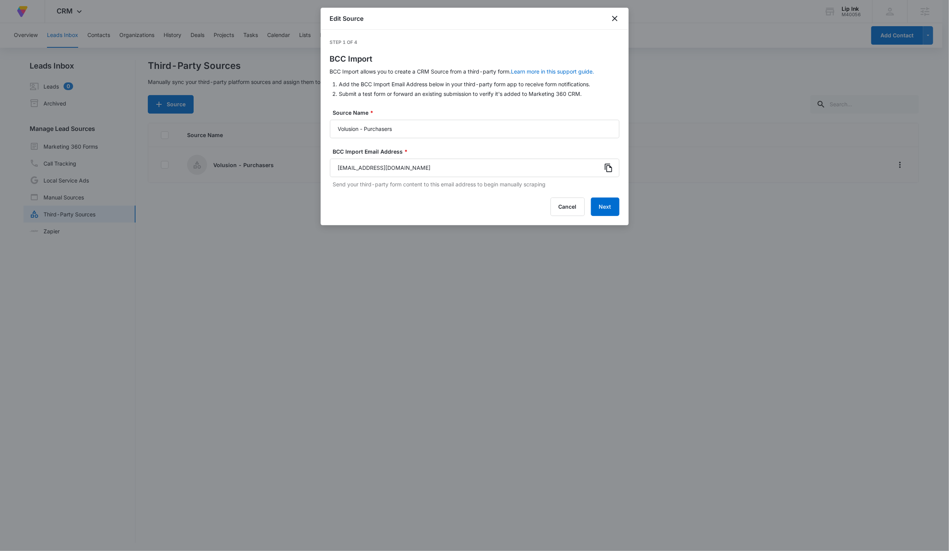
click at [462, 165] on icon at bounding box center [608, 167] width 9 height 9
click at [462, 210] on button "Next" at bounding box center [605, 207] width 29 height 18
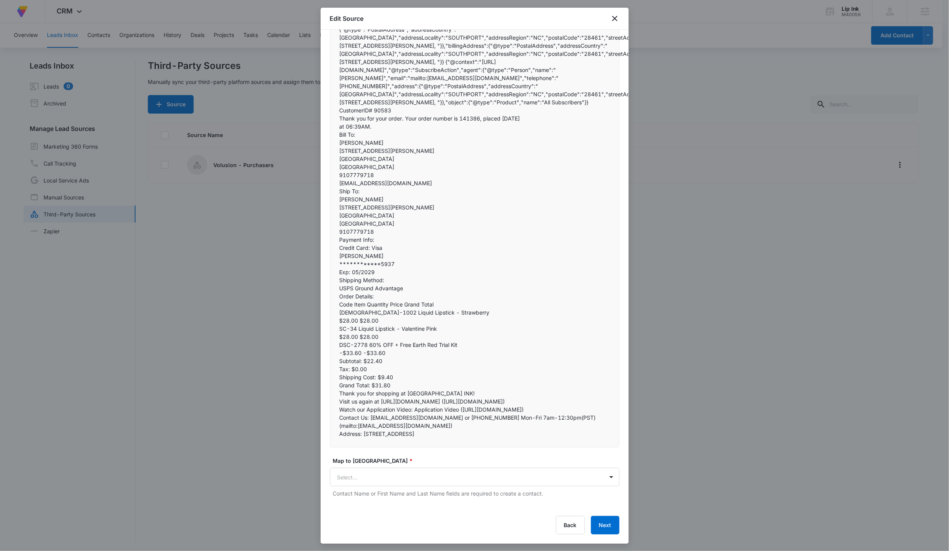
scroll to position [129, 0]
click at [410, 340] on body "At Volusion, we work hard to foster a great work environment where everyone fee…" at bounding box center [474, 276] width 949 height 552
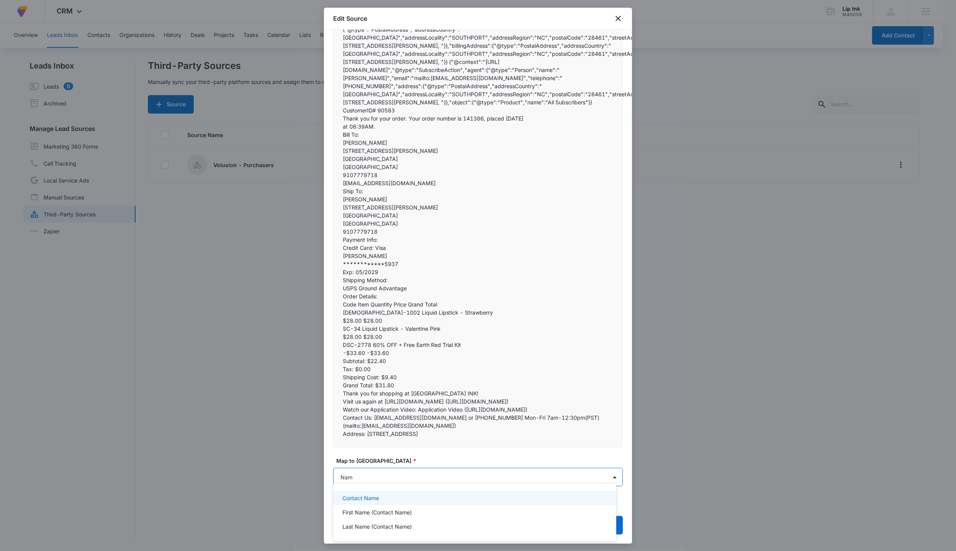
type input "Name"
click at [382, 340] on div "Contact Name" at bounding box center [474, 498] width 283 height 14
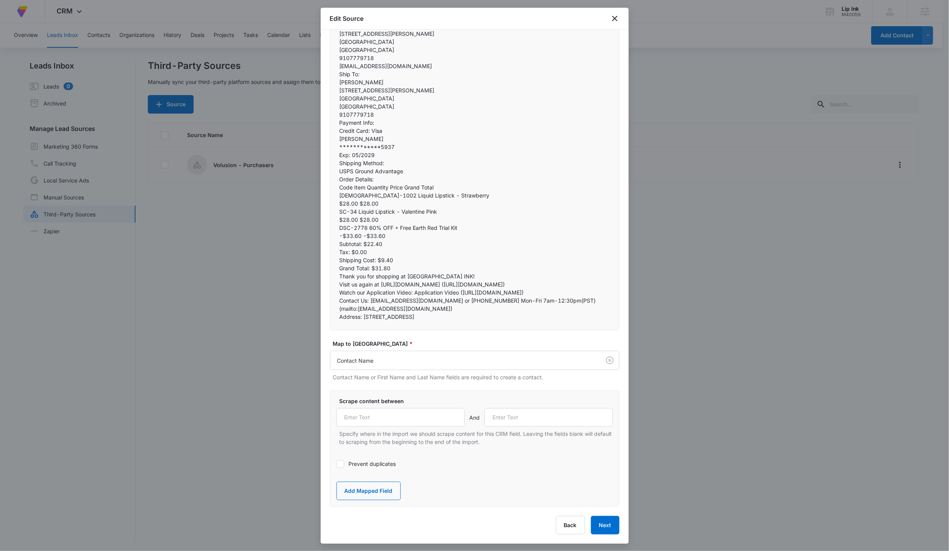
scroll to position [247, 0]
paste input ""name":""
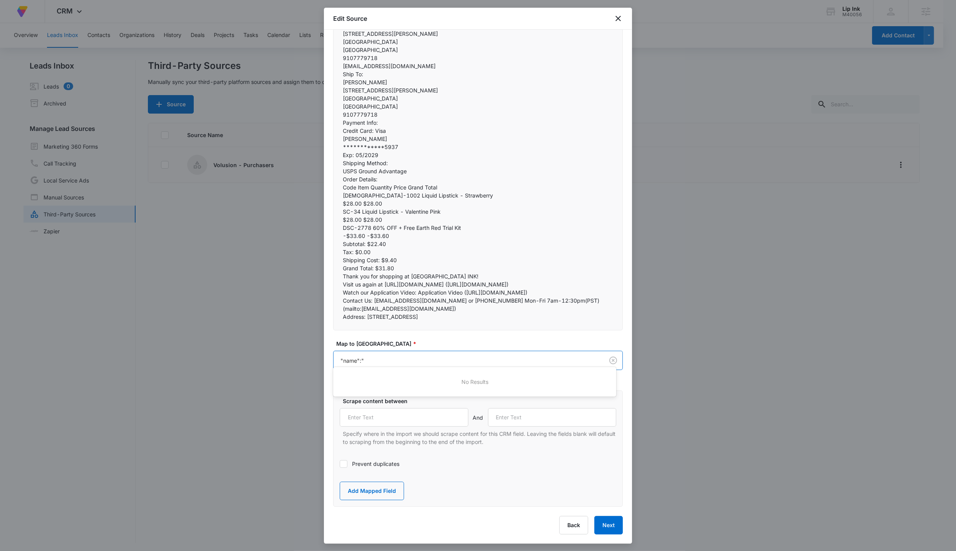
click at [388, 340] on div at bounding box center [478, 275] width 956 height 551
type input ""name":""
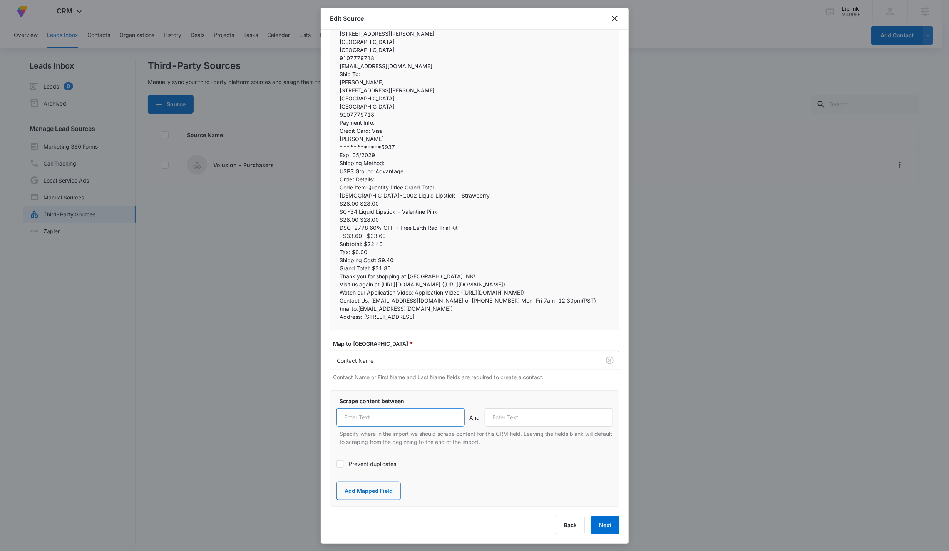
click at [382, 340] on input "text" at bounding box center [401, 417] width 129 height 18
paste input ""name":""
type input ""name":""
click at [462, 340] on input "text" at bounding box center [549, 417] width 129 height 18
paste input "","email":"mailto:"
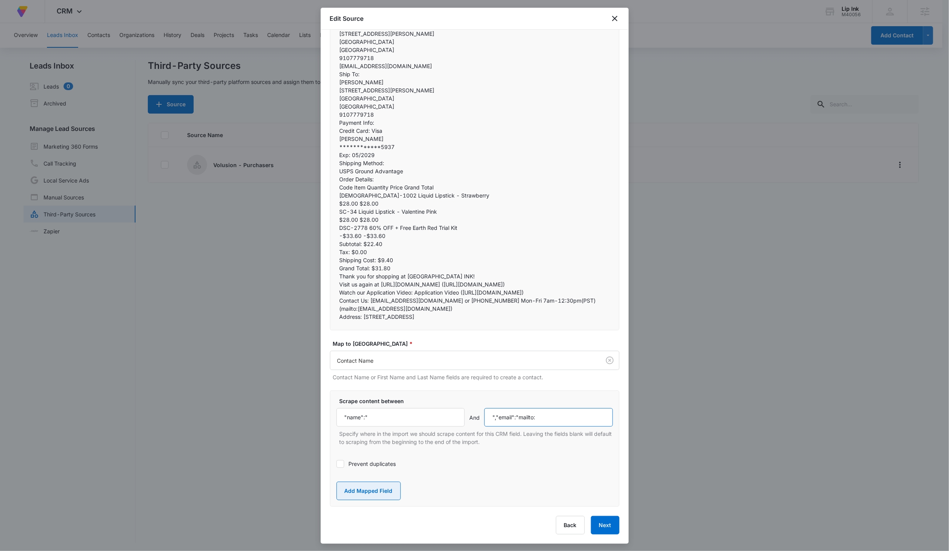
type input "","email":"mailto:"
click at [357, 340] on button "Add Mapped Field" at bounding box center [369, 491] width 64 height 18
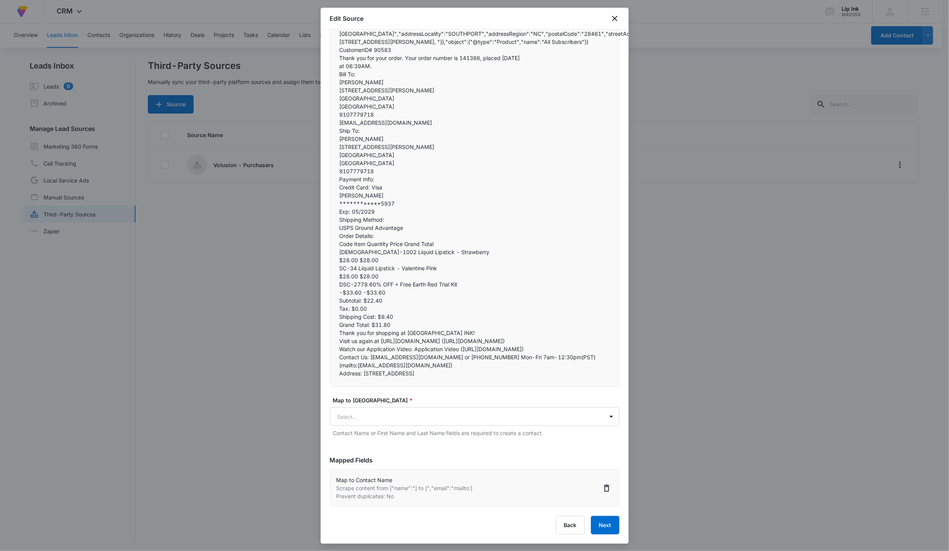
scroll to position [190, 0]
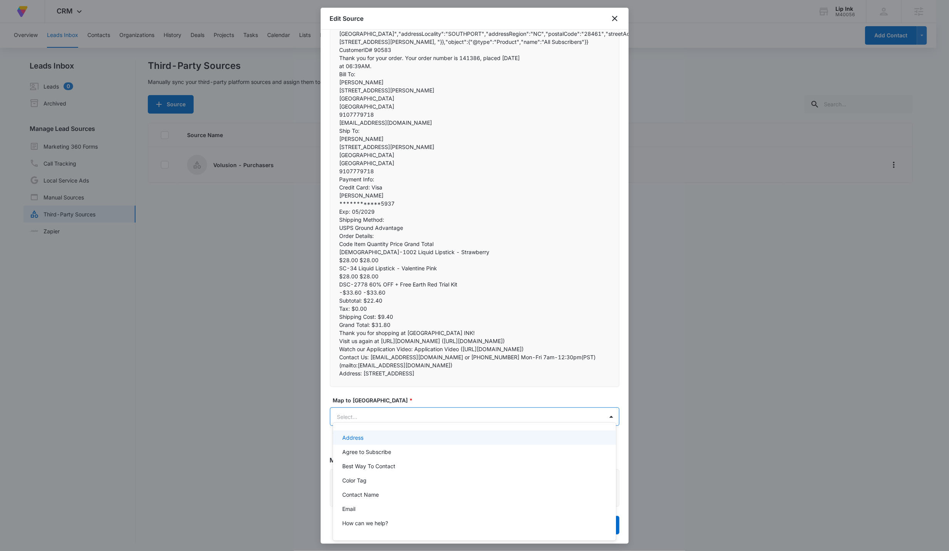
click at [401, 340] on body "At Volusion, we work hard to foster a great work environment where everyone fee…" at bounding box center [474, 275] width 949 height 551
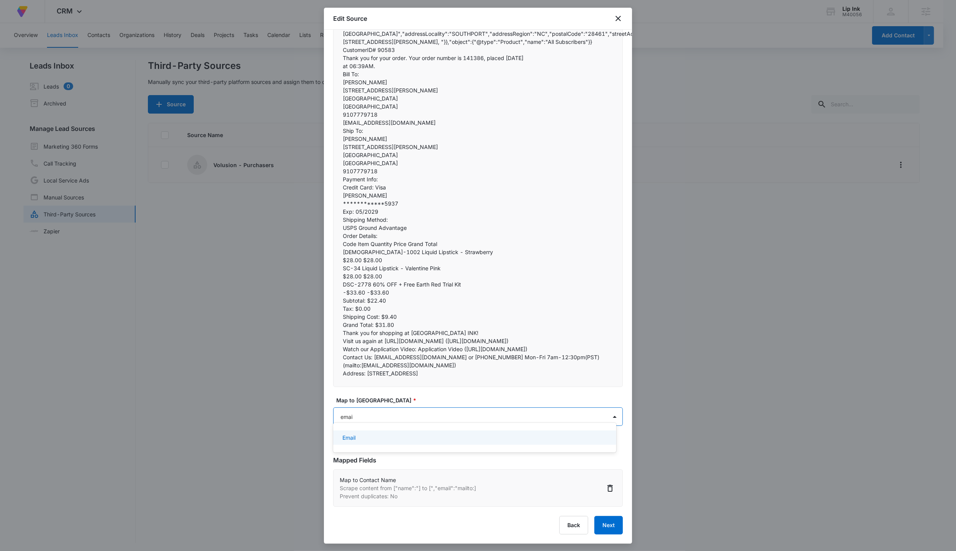
type input "email"
click at [462, 340] on div "Email" at bounding box center [473, 438] width 263 height 8
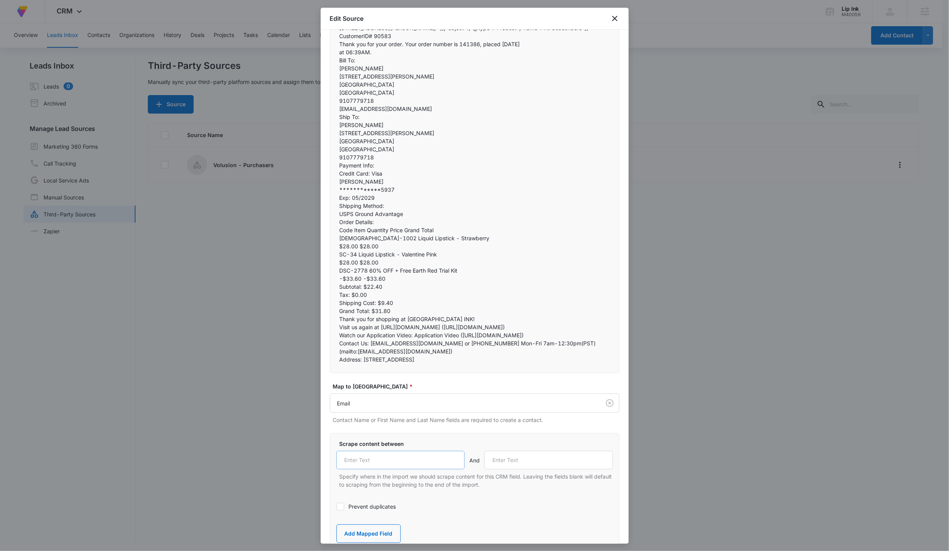
click at [430, 340] on input "text" at bounding box center [401, 460] width 129 height 18
paste input "","email":"mailto:"
type input "","email":"mailto:"
click at [462, 340] on input "text" at bounding box center [549, 460] width 129 height 18
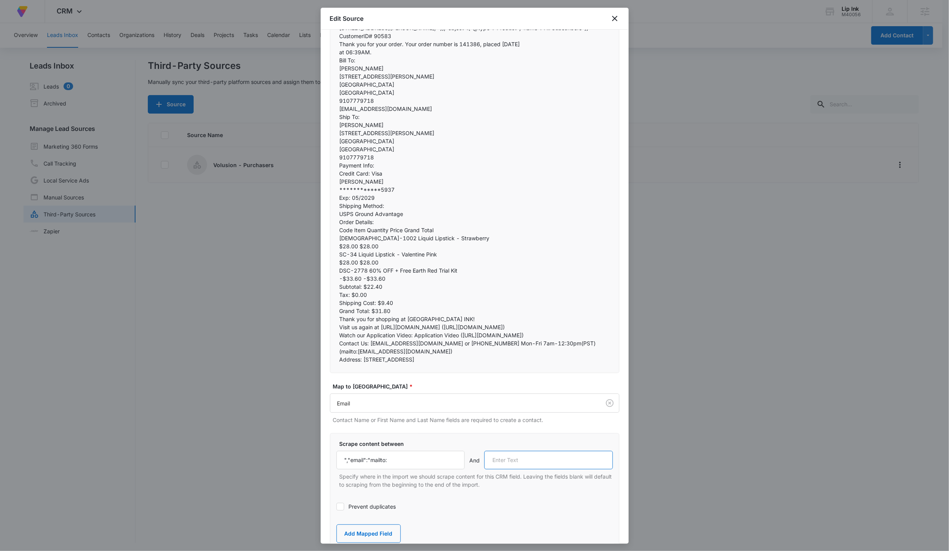
paste input "","telephone":""
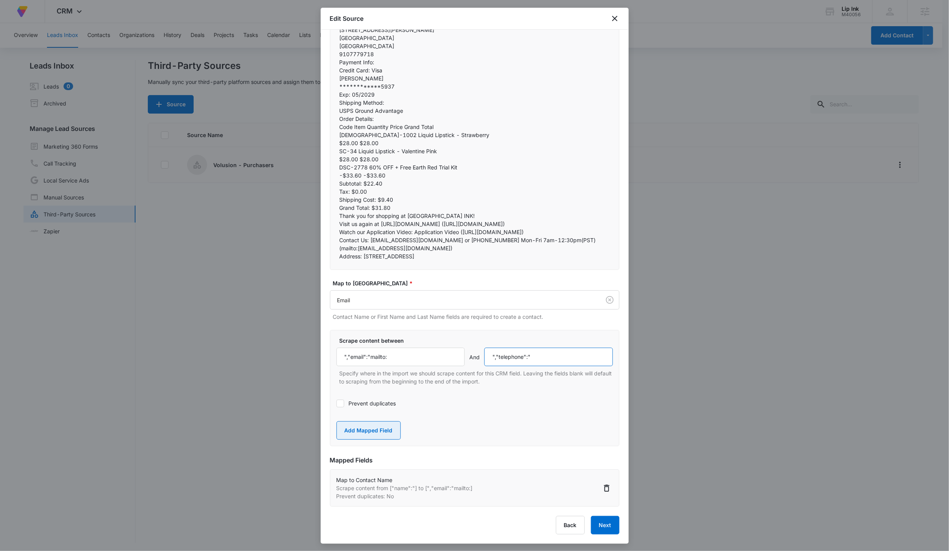
type input "","telephone":""
click at [369, 340] on button "Add Mapped Field" at bounding box center [369, 430] width 64 height 18
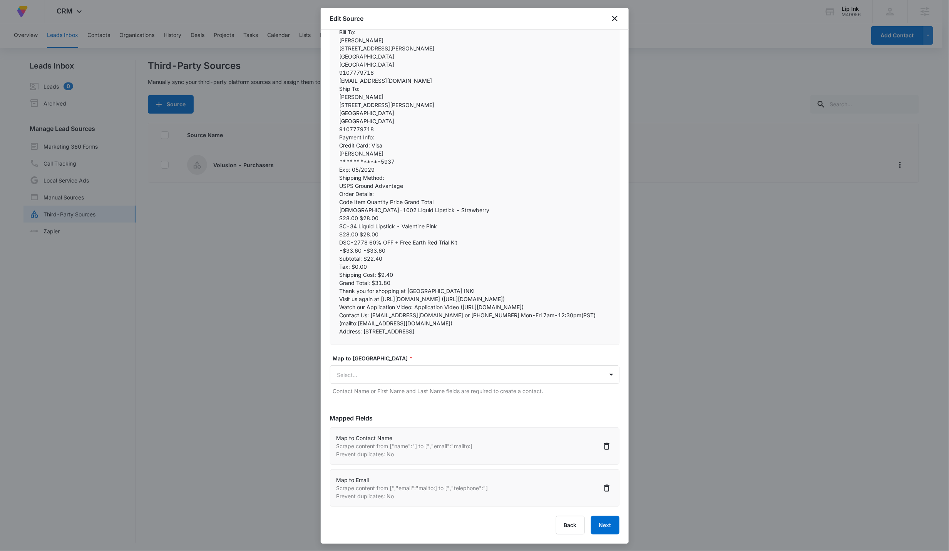
scroll to position [232, 0]
click at [414, 340] on body "At Volusion, we work hard to foster a great work environment where everyone fee…" at bounding box center [474, 276] width 949 height 552
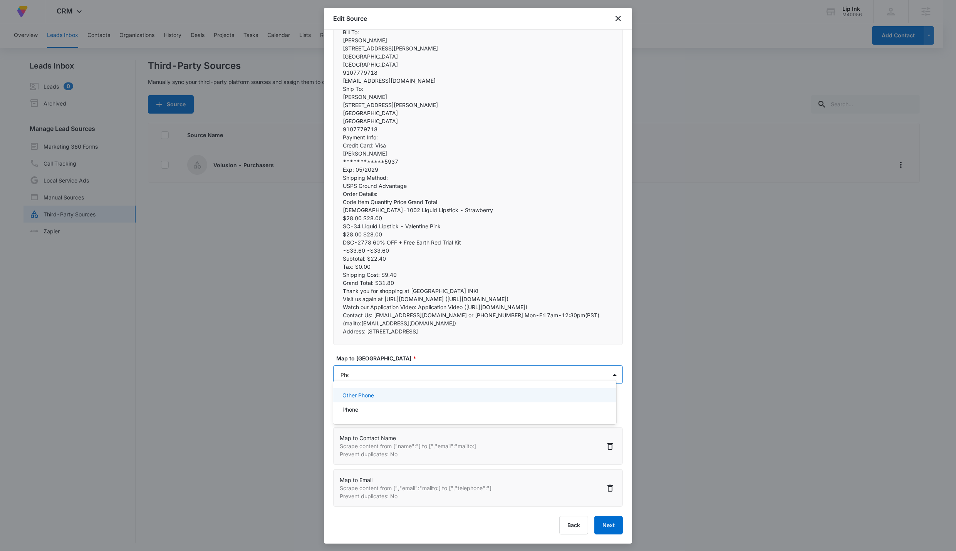
type input "Phone"
click at [417, 340] on div "Phone" at bounding box center [473, 410] width 263 height 8
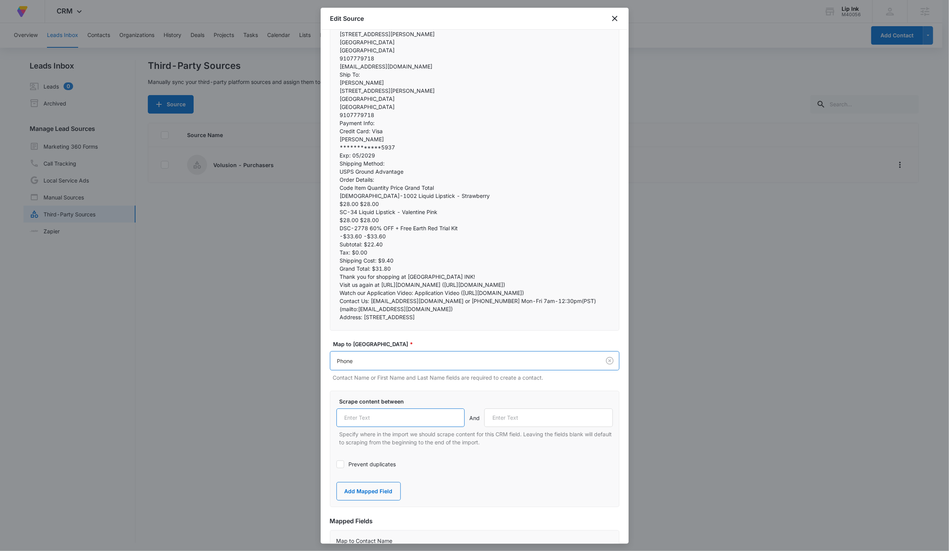
click at [405, 340] on input "text" at bounding box center [401, 418] width 129 height 18
paste input "","telephone":""
type input "","telephone":""
click at [462, 340] on input "text" at bounding box center [549, 418] width 129 height 18
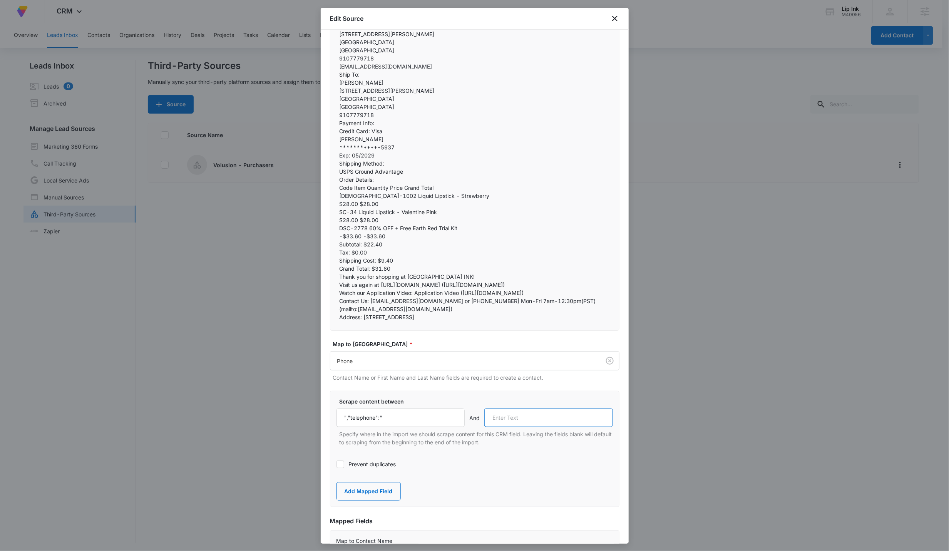
paste input "","address""
type input "","address""
click at [390, 340] on button "Add Mapped Field" at bounding box center [369, 491] width 64 height 18
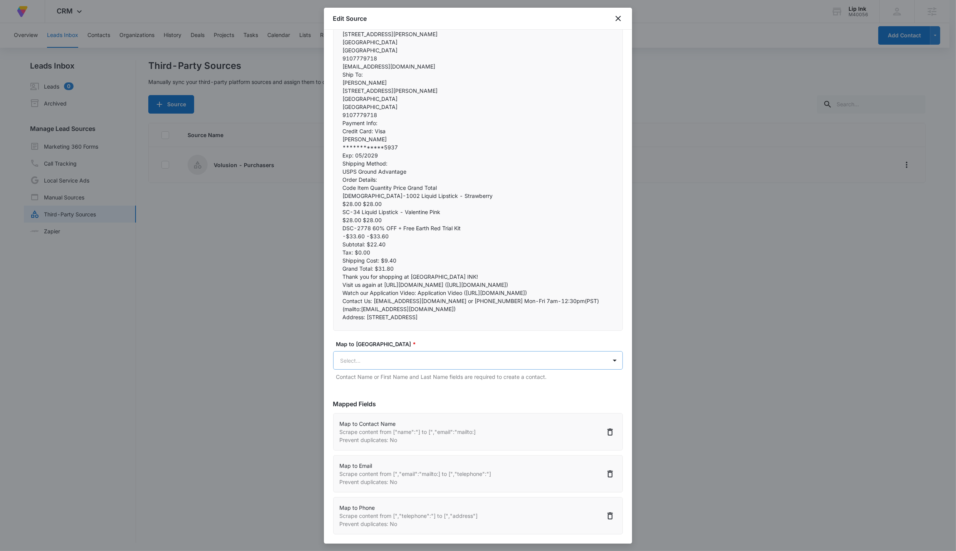
click at [418, 340] on body "At Volusion, we work hard to foster a great work environment where everyone fee…" at bounding box center [478, 276] width 956 height 552
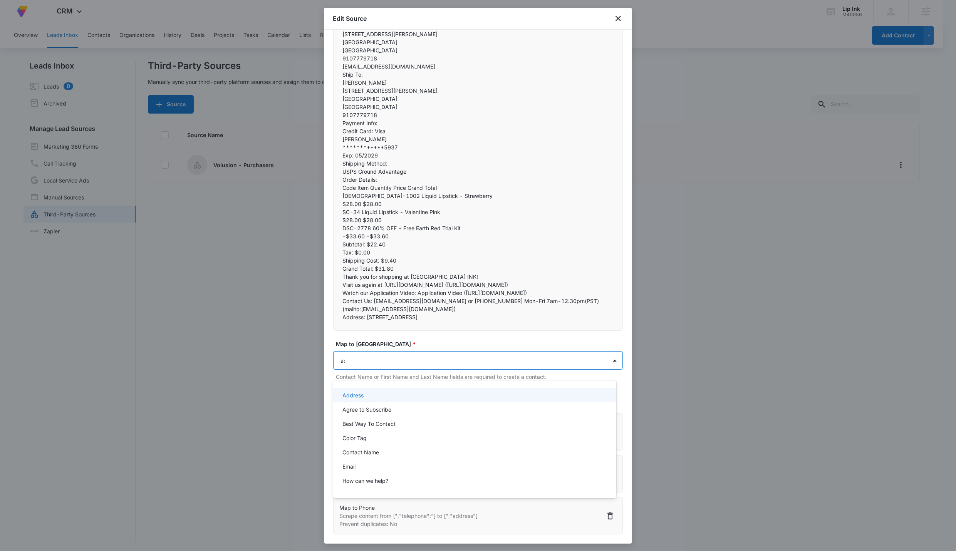
type input "add"
click at [376, 340] on div "Street (Address)" at bounding box center [474, 410] width 283 height 14
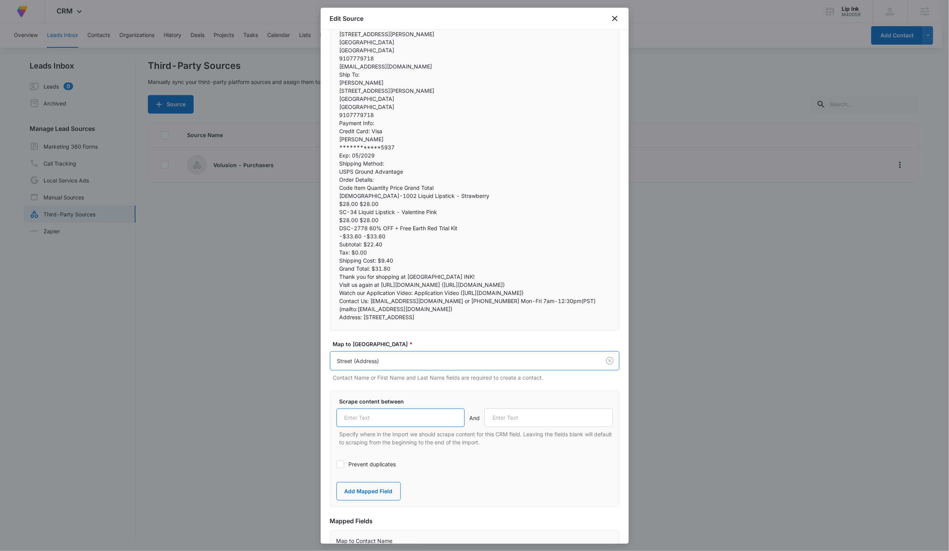
click at [406, 340] on input "text" at bounding box center [401, 418] width 129 height 18
paste input "","streetAddress":""
type input "","streetAddress":""
click at [462, 340] on input "text" at bounding box center [549, 418] width 129 height 18
paste input ", "}},"billingAddress":"
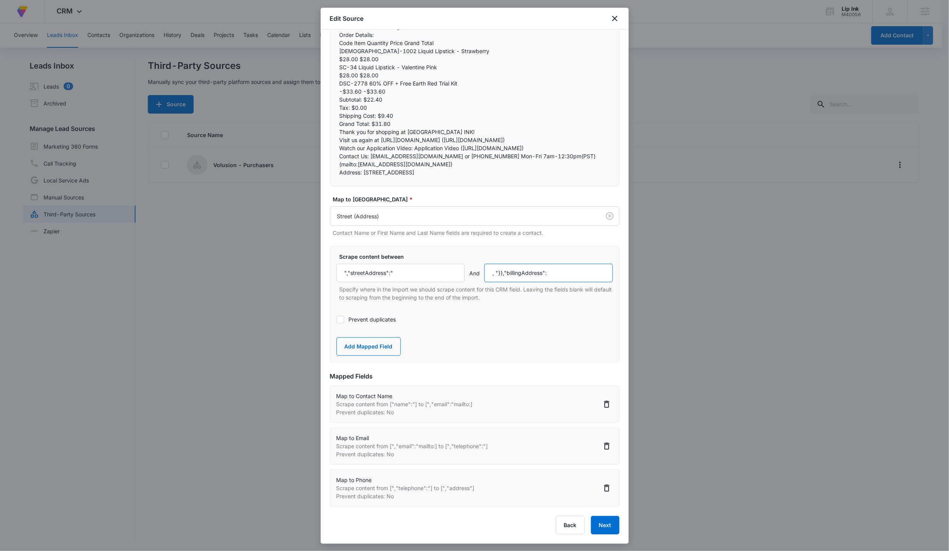
scroll to position [391, 0]
type input ", "}},"billingAddress":"
click at [364, 340] on button "Add Mapped Field" at bounding box center [369, 346] width 64 height 18
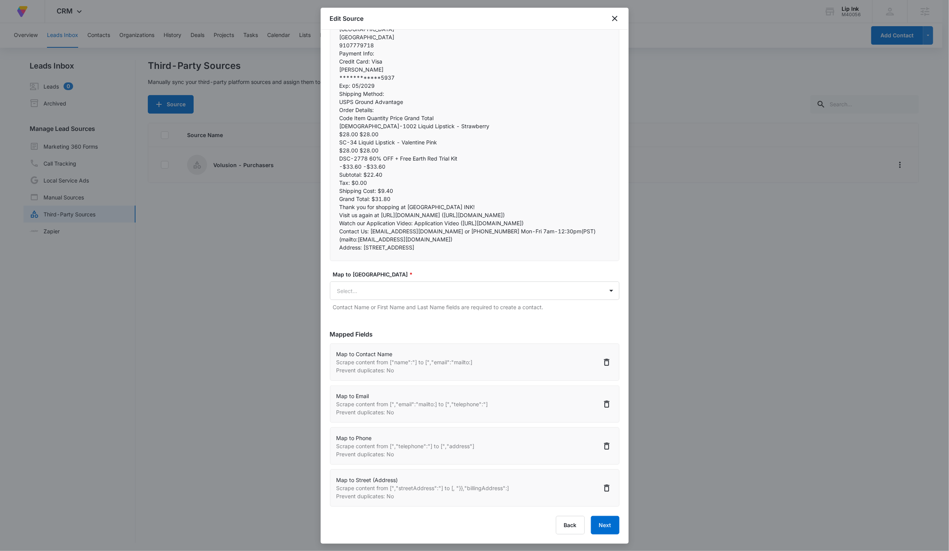
scroll to position [316, 0]
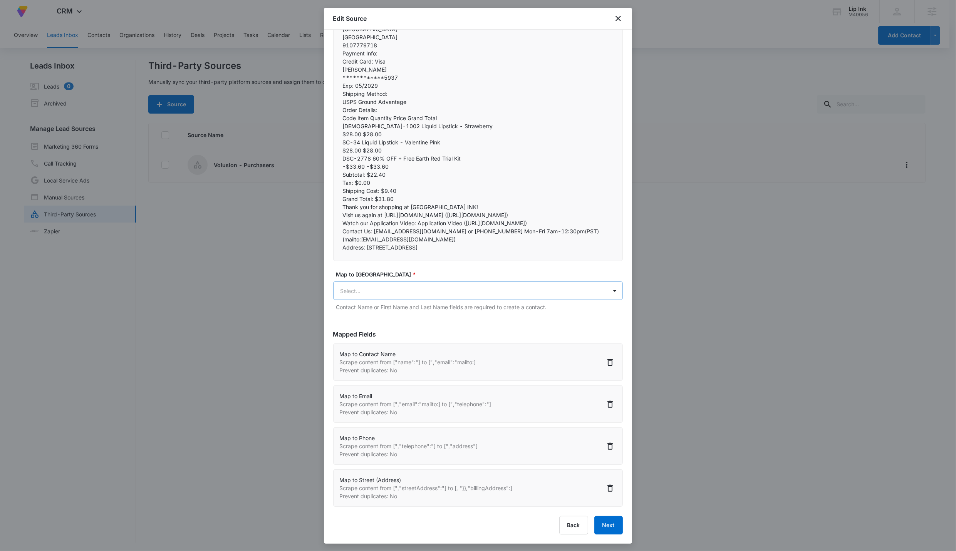
click at [416, 286] on body "At Volusion, we work hard to foster a great work environment where everyone fee…" at bounding box center [478, 276] width 956 height 552
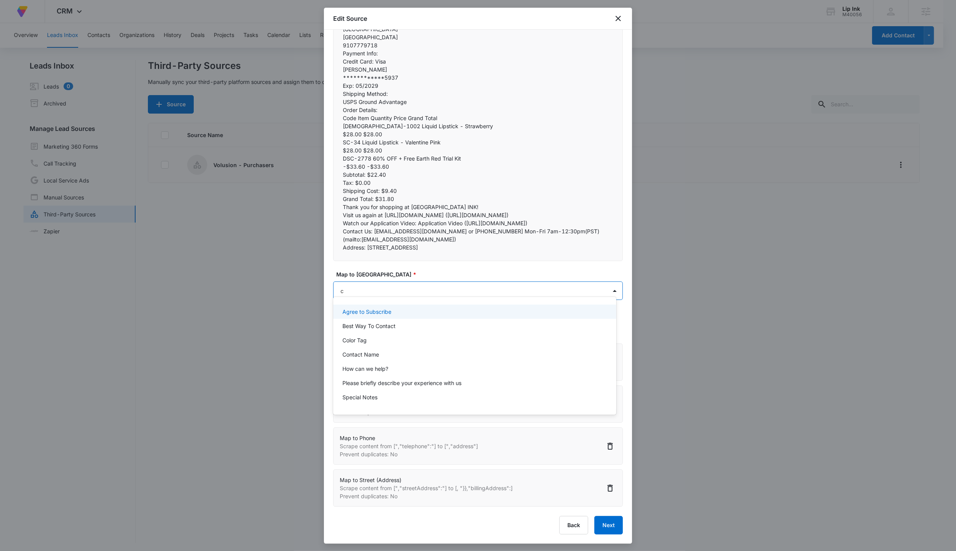
type input "ci"
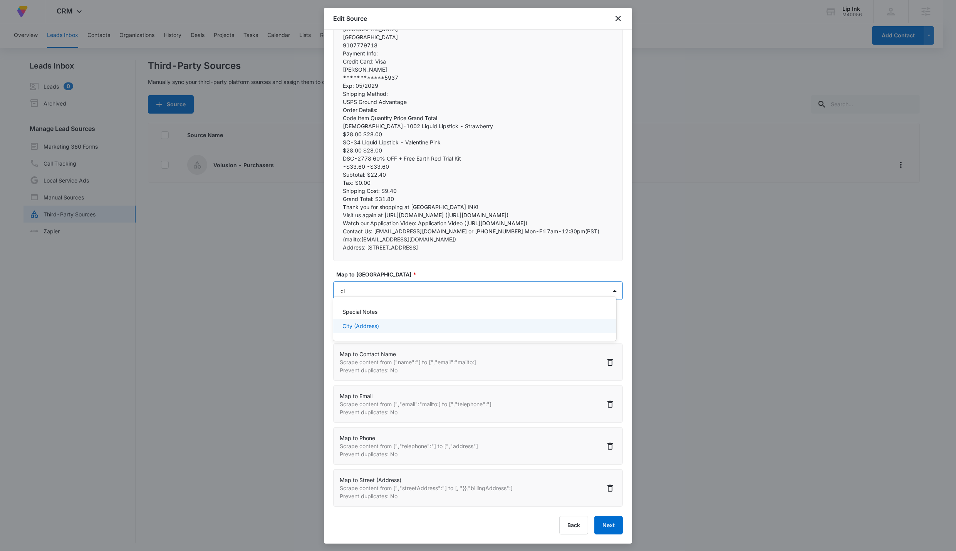
click at [406, 329] on div "City (Address)" at bounding box center [473, 326] width 263 height 8
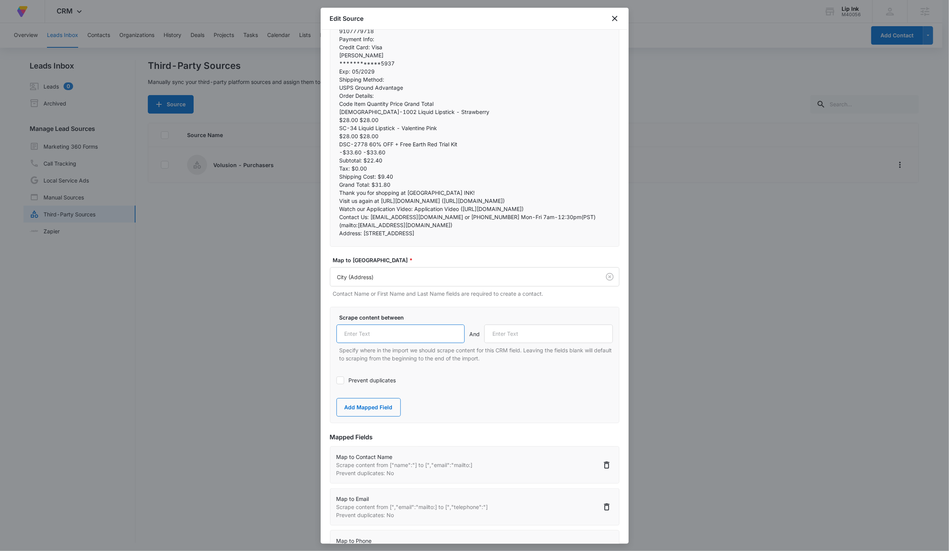
click at [421, 340] on input "text" at bounding box center [401, 334] width 129 height 18
paste input "","addressLocality":""
type input "","addressLocality":""
click at [462, 340] on input "text" at bounding box center [549, 334] width 129 height 18
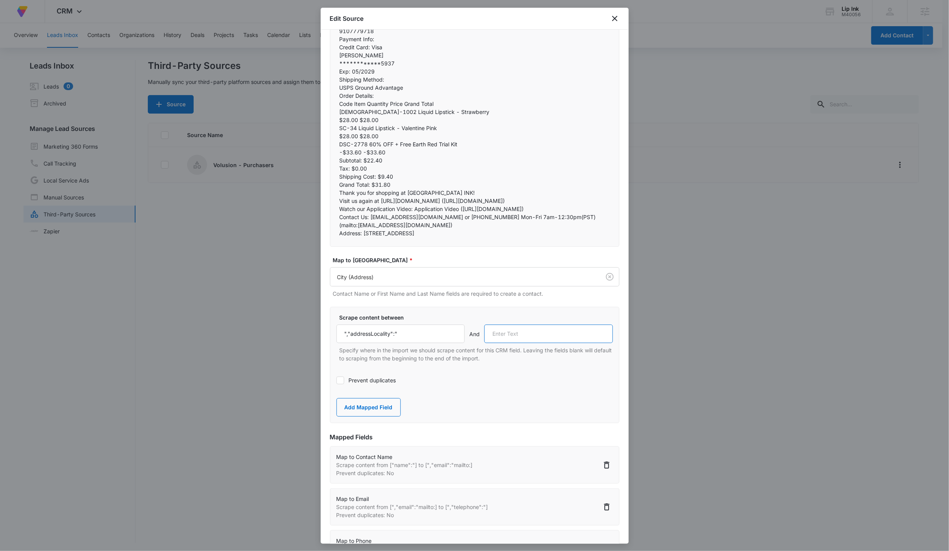
paste input "","addressRegion":""
type input "","addressRegion":""
click at [363, 340] on button "Add Mapped Field" at bounding box center [369, 407] width 64 height 18
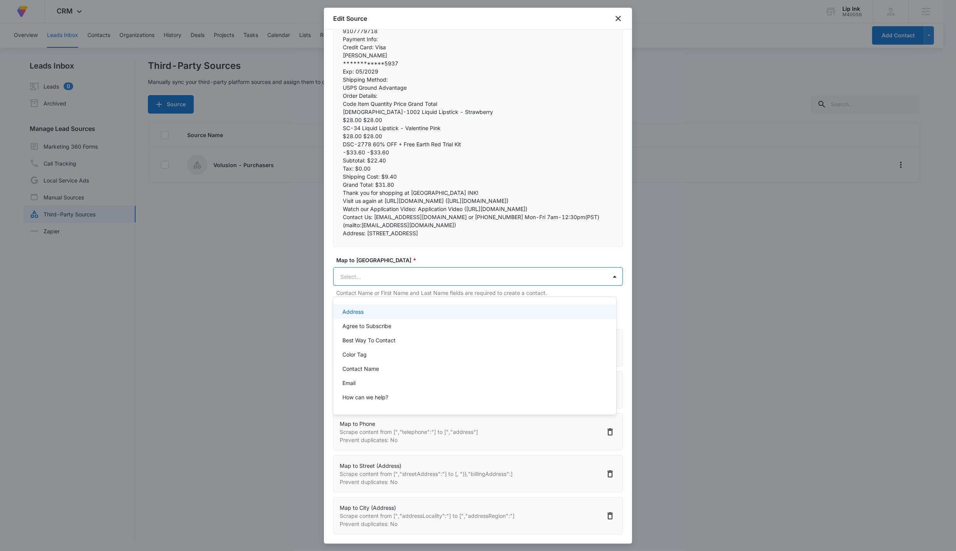
click at [403, 282] on body "At Volusion, we work hard to foster a great work environment where everyone fee…" at bounding box center [478, 275] width 956 height 551
type input "stat"
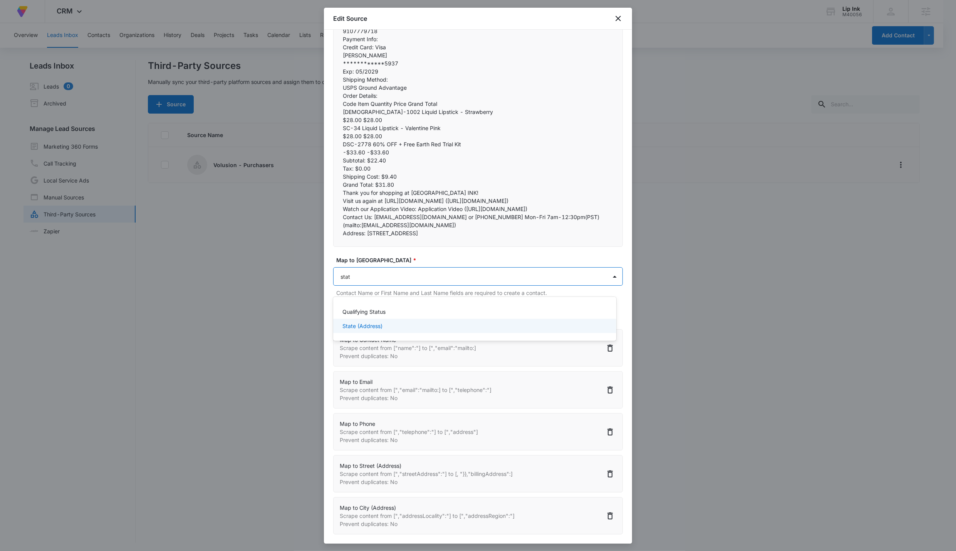
click at [388, 327] on div "State (Address)" at bounding box center [473, 326] width 263 height 8
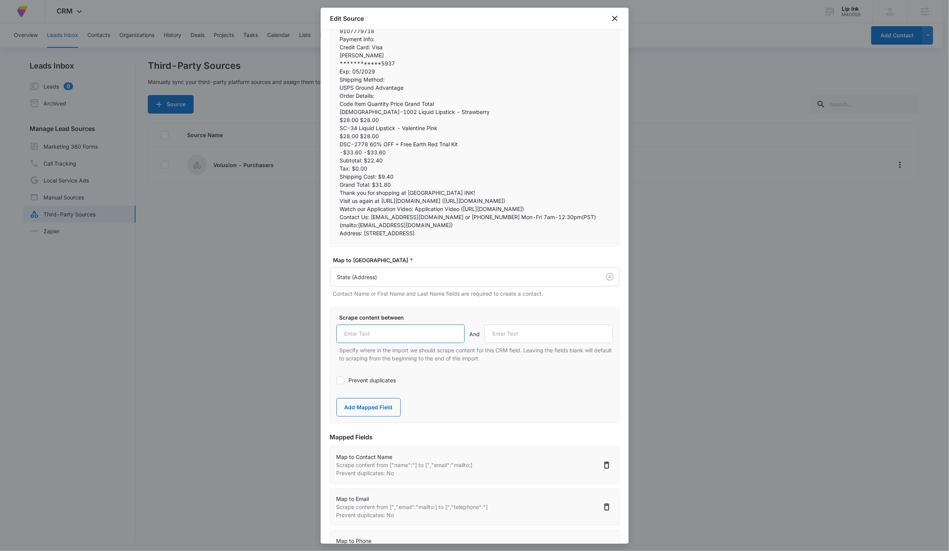
click at [371, 339] on input "text" at bounding box center [401, 334] width 129 height 18
paste input "","addressRegion":""
type input "","addressRegion":""
click at [462, 340] on input "text" at bounding box center [549, 334] width 129 height 18
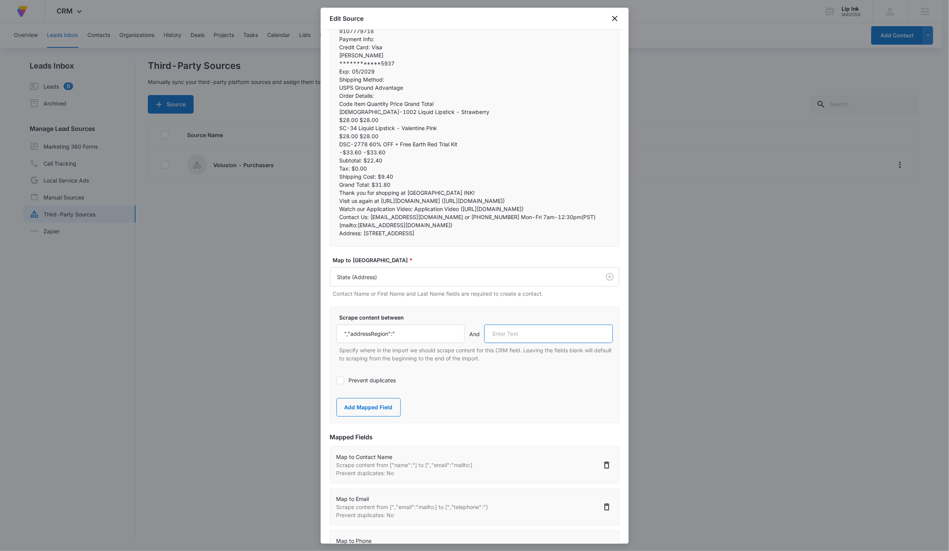
paste input "","postalCode":""
type input "","postalCode":""
click at [377, 340] on button "Add Mapped Field" at bounding box center [369, 407] width 64 height 18
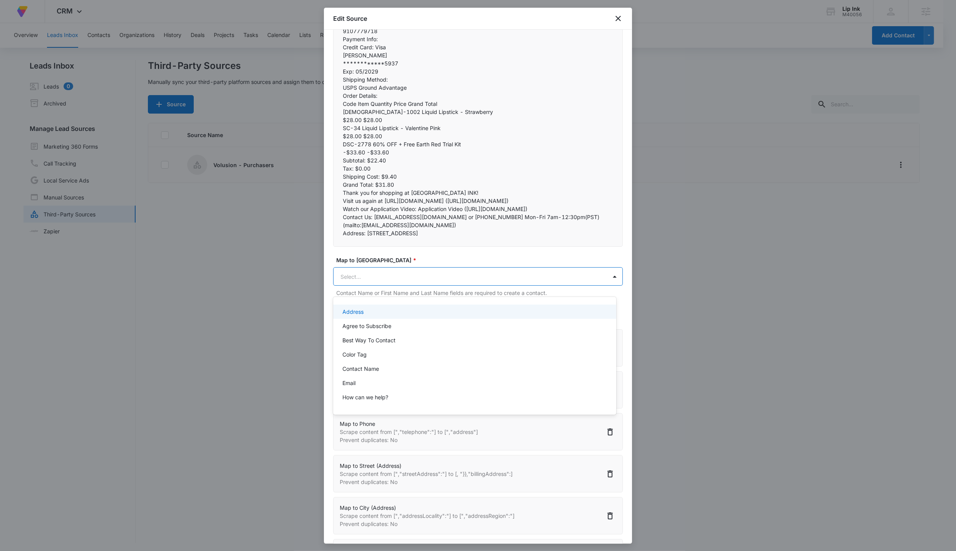
click at [376, 287] on body "At Volusion, we work hard to foster a great work environment where everyone fee…" at bounding box center [478, 275] width 956 height 551
type input "zip"
click at [382, 309] on div "Zip (Address)" at bounding box center [473, 312] width 263 height 8
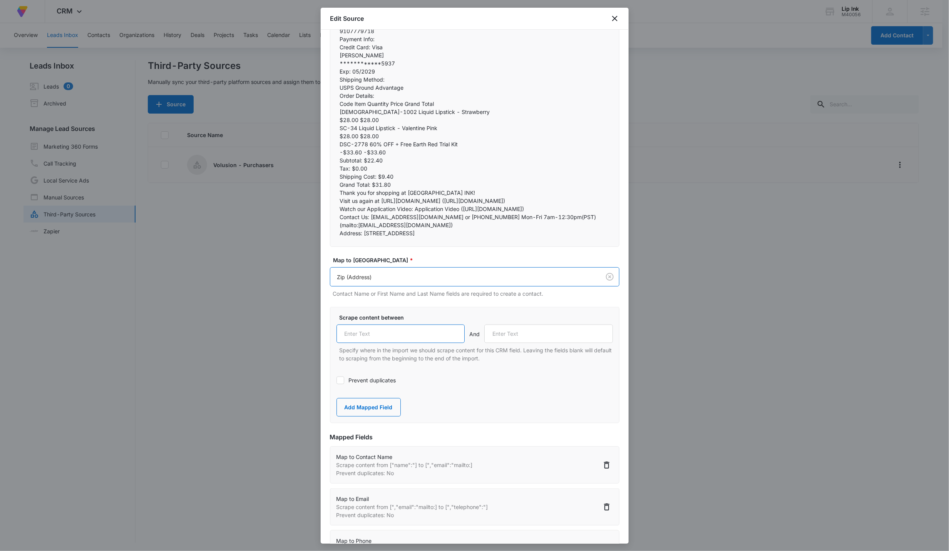
click at [371, 340] on input "text" at bounding box center [401, 334] width 129 height 18
paste input "","postalCode":""
type input "","postalCode":""
click at [462, 340] on input "text" at bounding box center [549, 334] width 129 height 18
paste input "","streetAddress":""
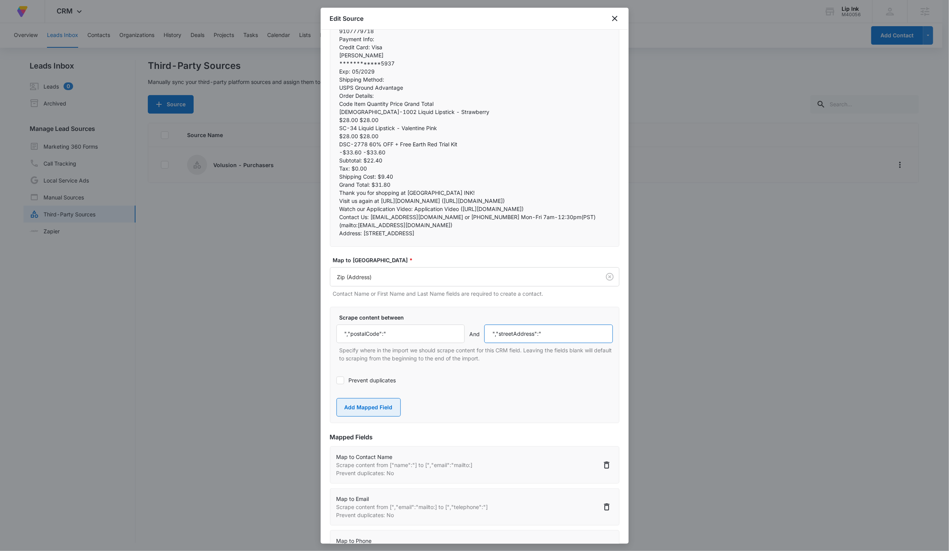
type input "","streetAddress":""
click at [359, 340] on button "Add Mapped Field" at bounding box center [369, 407] width 64 height 18
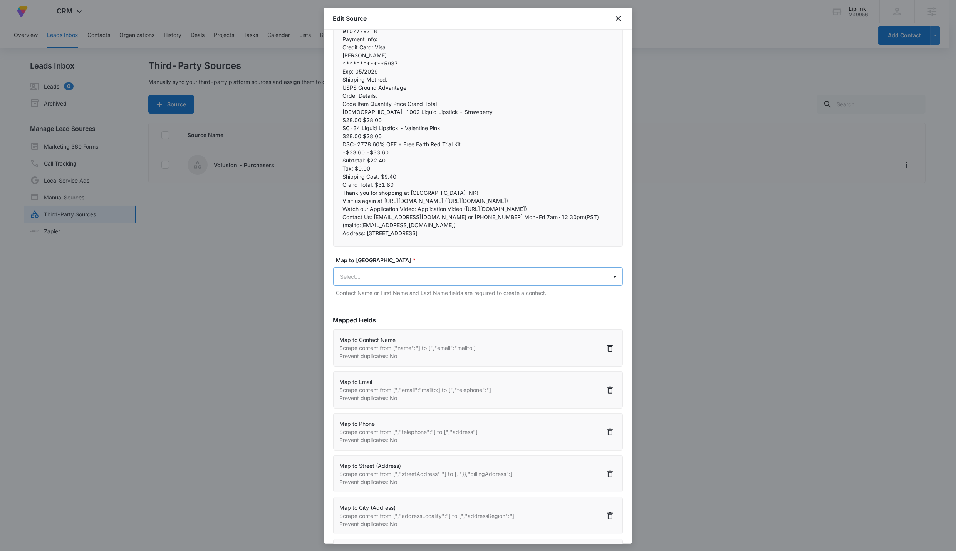
click at [418, 278] on body "At Volusion, we work hard to foster a great work environment where everyone fee…" at bounding box center [478, 276] width 956 height 552
type input "coun"
click at [397, 308] on div "Country (Address)" at bounding box center [473, 312] width 263 height 8
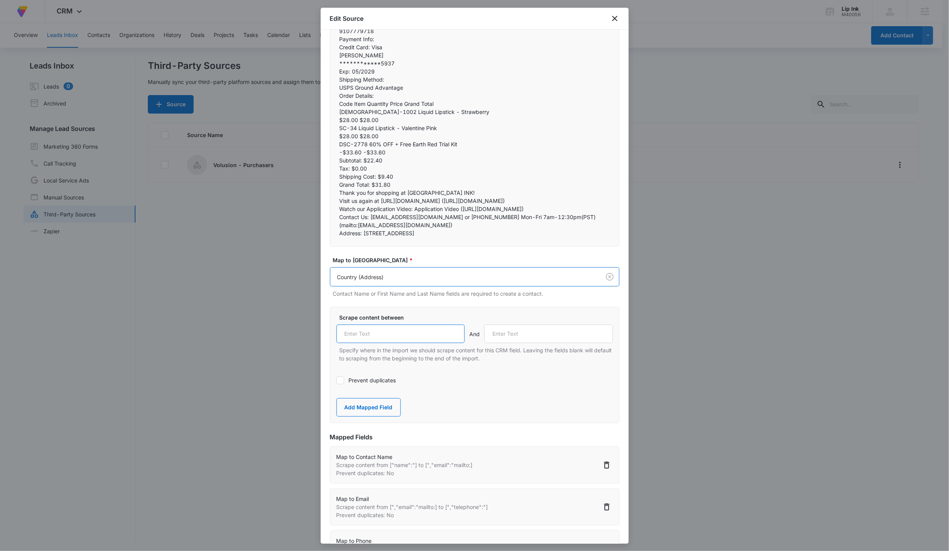
click at [423, 340] on input "text" at bounding box center [401, 334] width 129 height 18
paste input "","addressCountry":""
type input "","addressCountry":""
click at [462, 340] on input "text" at bounding box center [549, 334] width 129 height 18
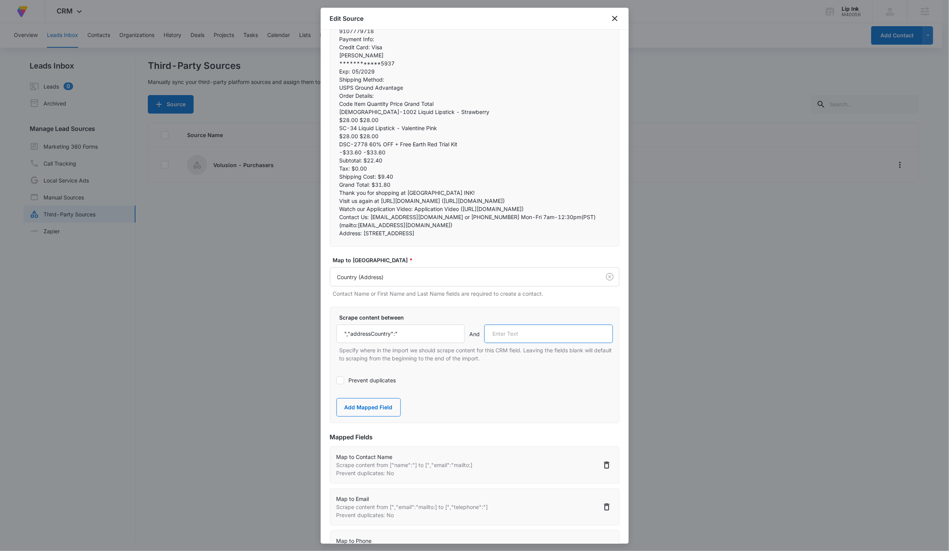
paste input "","addressLocality":""
type input "","addressLocality":""
click at [365, 340] on button "Add Mapped Field" at bounding box center [369, 407] width 64 height 18
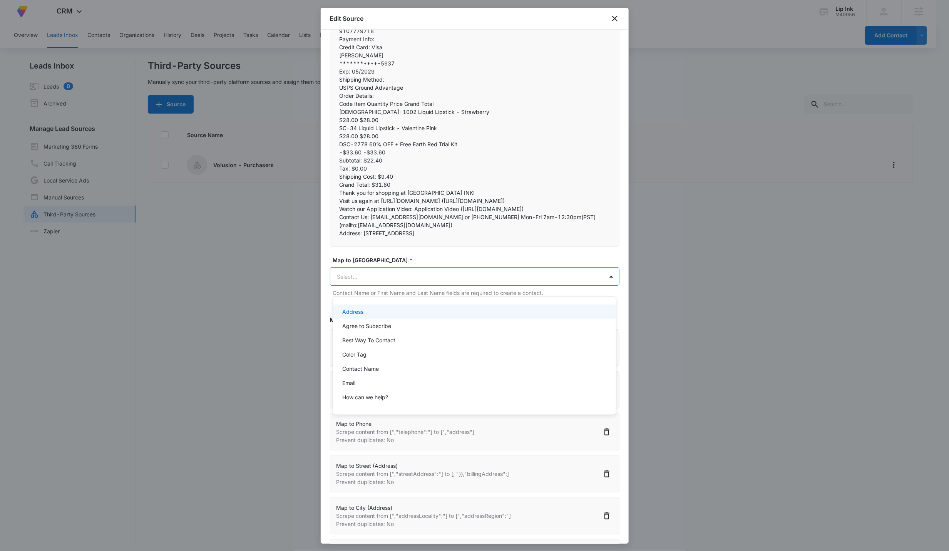
click at [430, 284] on body "At Volusion, we work hard to foster a great work environment where everyone fee…" at bounding box center [474, 275] width 949 height 551
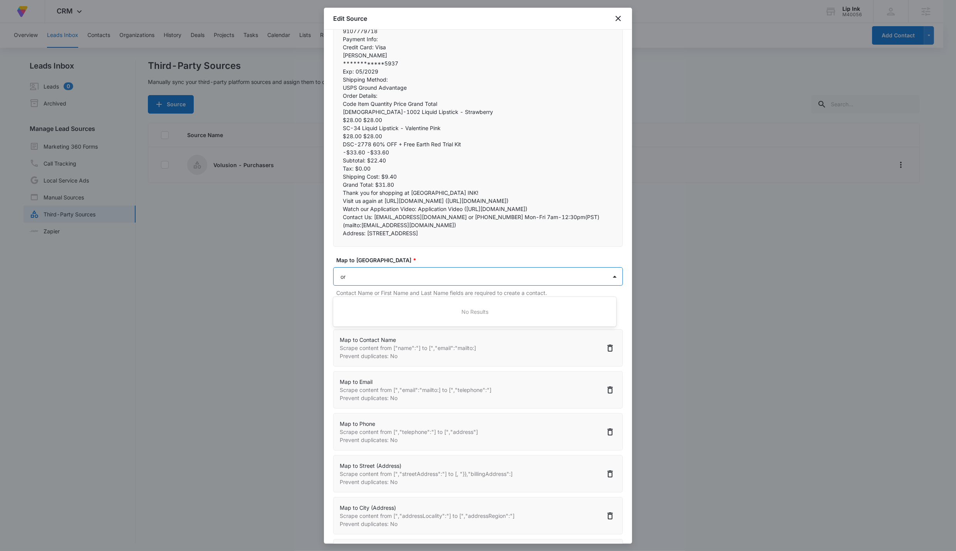
type input "o"
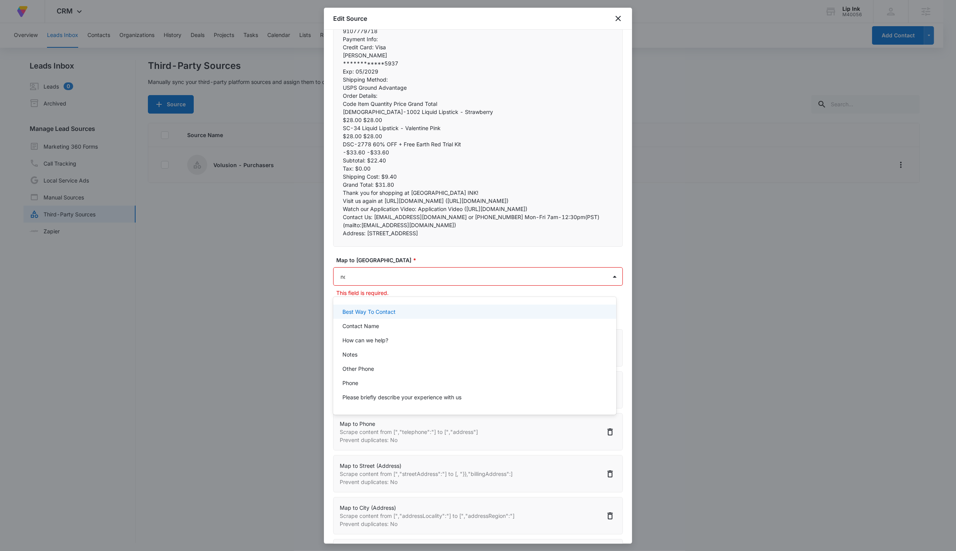
type input "note"
click at [399, 312] on div "Notes" at bounding box center [473, 312] width 263 height 8
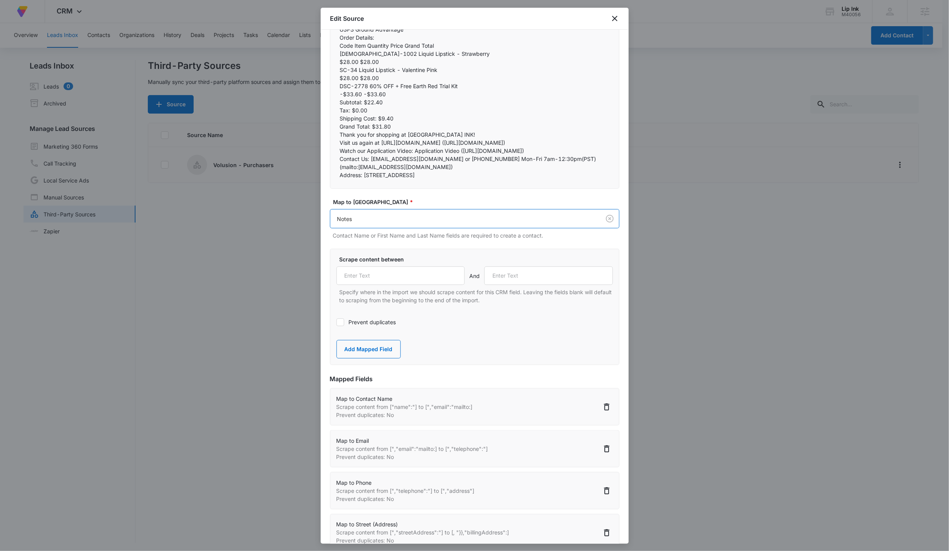
scroll to position [389, 0]
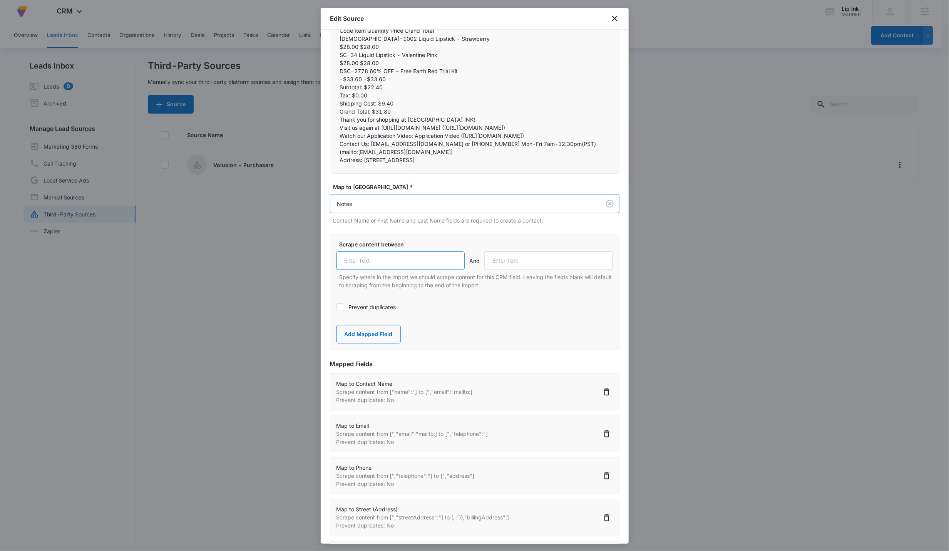
click at [396, 270] on input "text" at bounding box center [401, 261] width 129 height 18
click at [416, 265] on input "text" at bounding box center [401, 261] width 129 height 18
paste input "Order Details:"
type input "Order Details:"
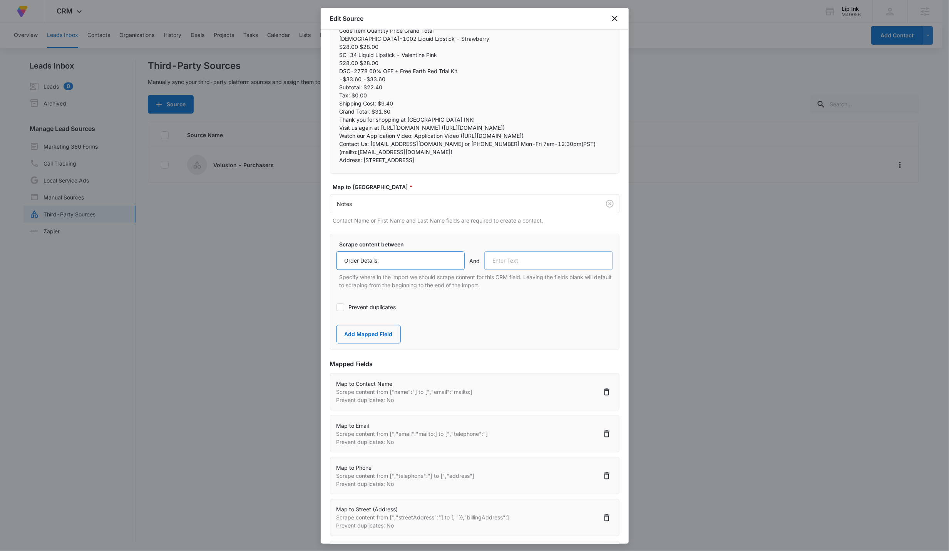
click at [462, 270] on input "text" at bounding box center [549, 261] width 129 height 18
paste input "Thank you for shopping at"
type input "Thank you for shopping at"
click at [365, 337] on button "Add Mapped Field" at bounding box center [369, 334] width 64 height 18
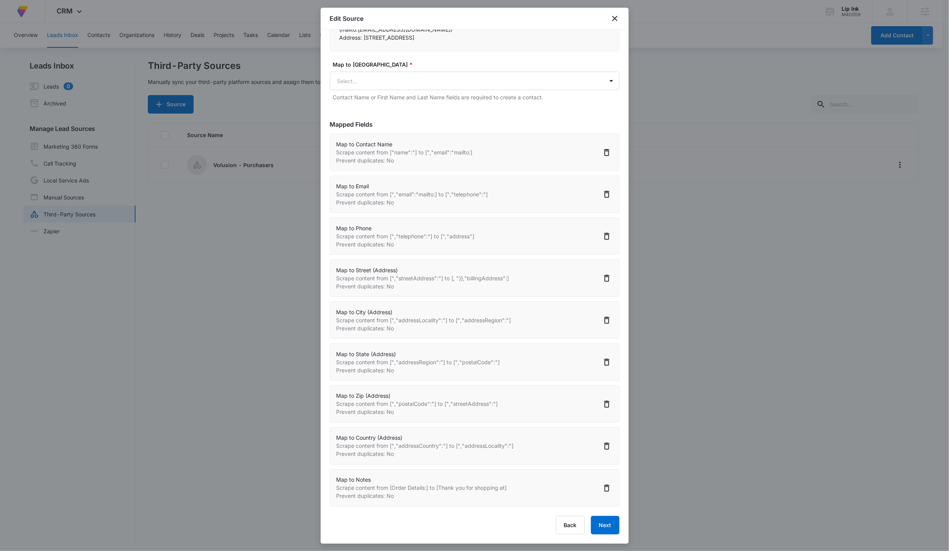
scroll to position [1, 0]
click at [462, 340] on button "Next" at bounding box center [605, 525] width 29 height 18
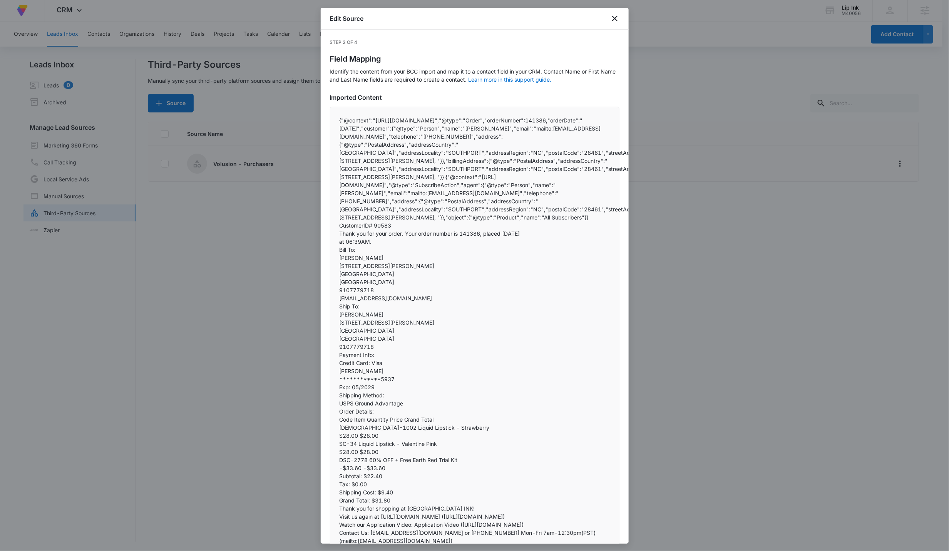
select select "77"
select select "185"
select select "184"
select select "187"
select select "188"
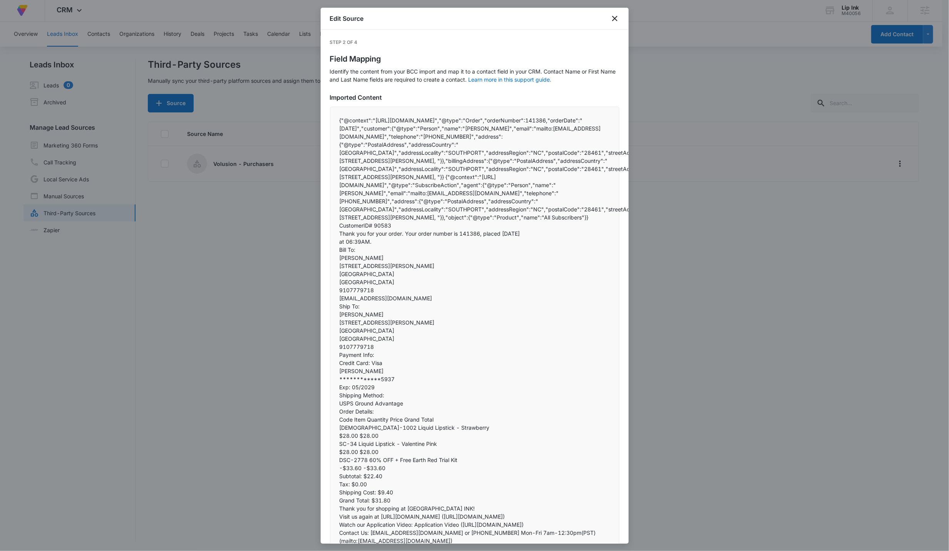
select select "189"
select select "190"
select select "193"
select select "300"
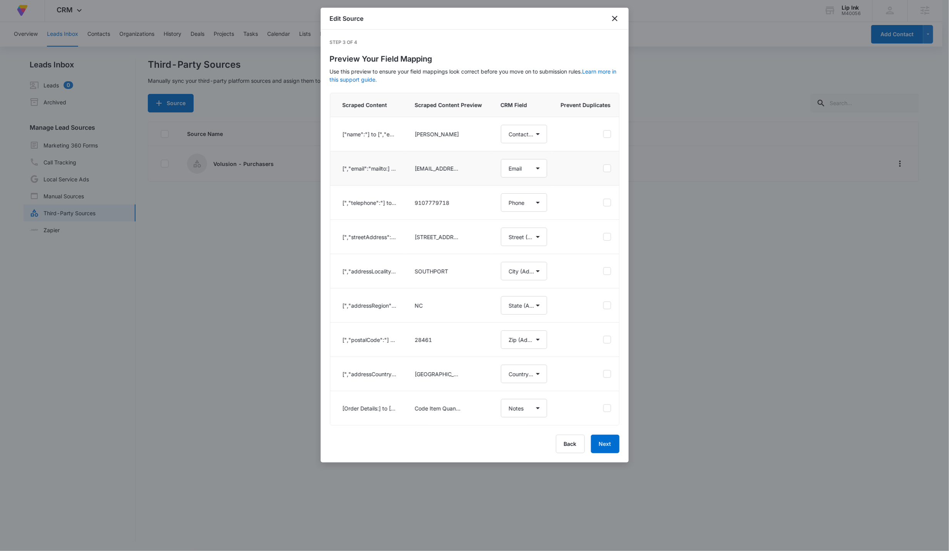
select select "77"
select select "185"
select select "184"
select select "187"
select select "188"
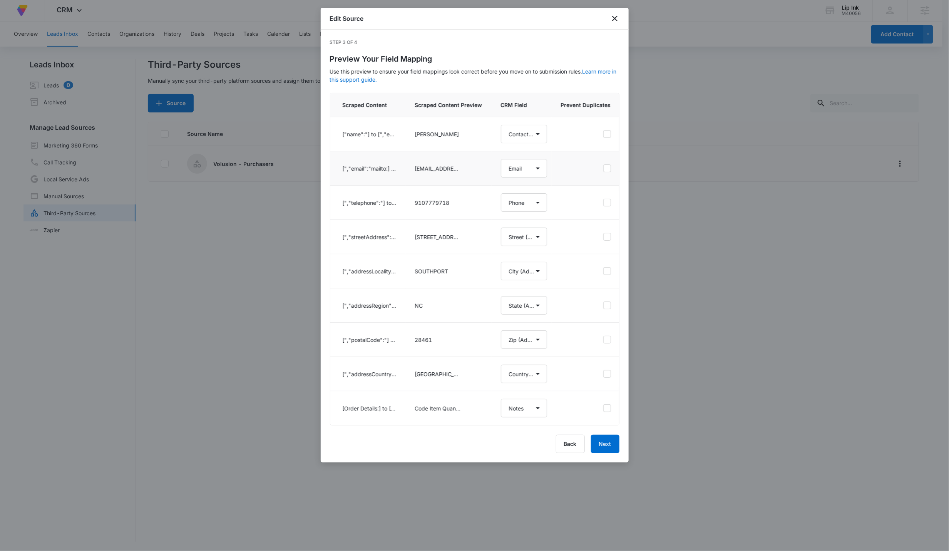
select select "189"
select select "190"
select select "193"
select select "300"
click at [462, 171] on icon at bounding box center [607, 168] width 7 height 7
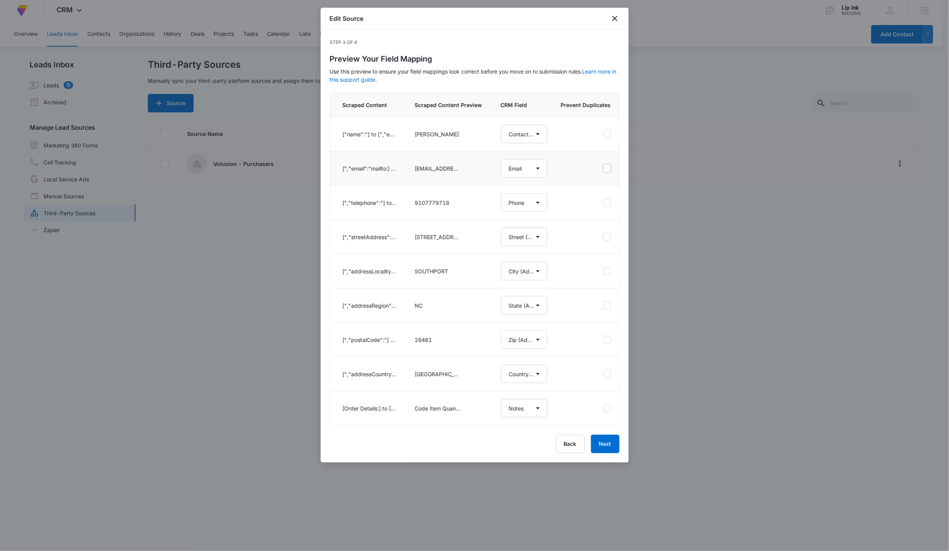
click at [462, 169] on input "checkbox" at bounding box center [603, 168] width 0 height 0
checkbox input "true"
click at [462, 340] on button "Next" at bounding box center [605, 444] width 29 height 18
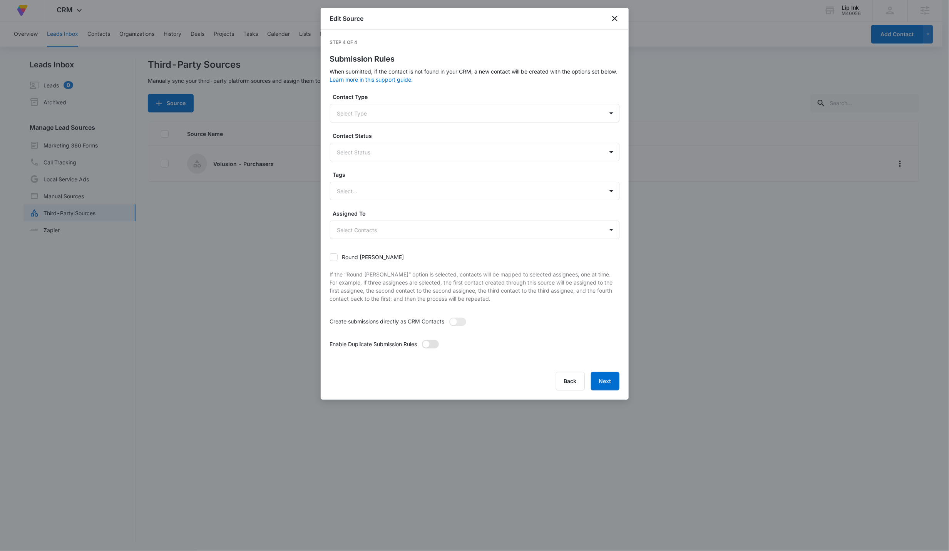
click at [432, 340] on span at bounding box center [430, 344] width 17 height 8
click at [422, 340] on input "checkbox" at bounding box center [422, 340] width 0 height 0
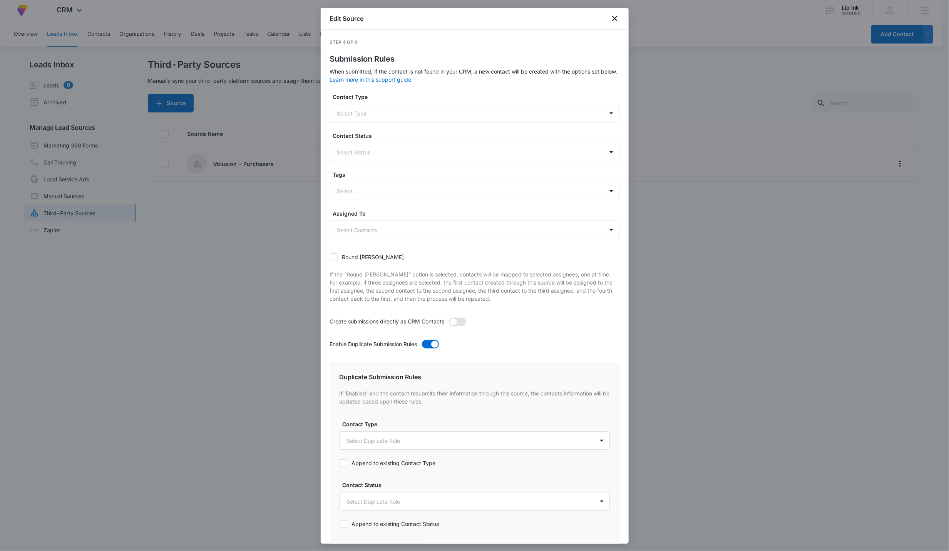
click at [462, 323] on span at bounding box center [458, 322] width 17 height 8
click at [449, 317] on input "checkbox" at bounding box center [449, 317] width 0 height 0
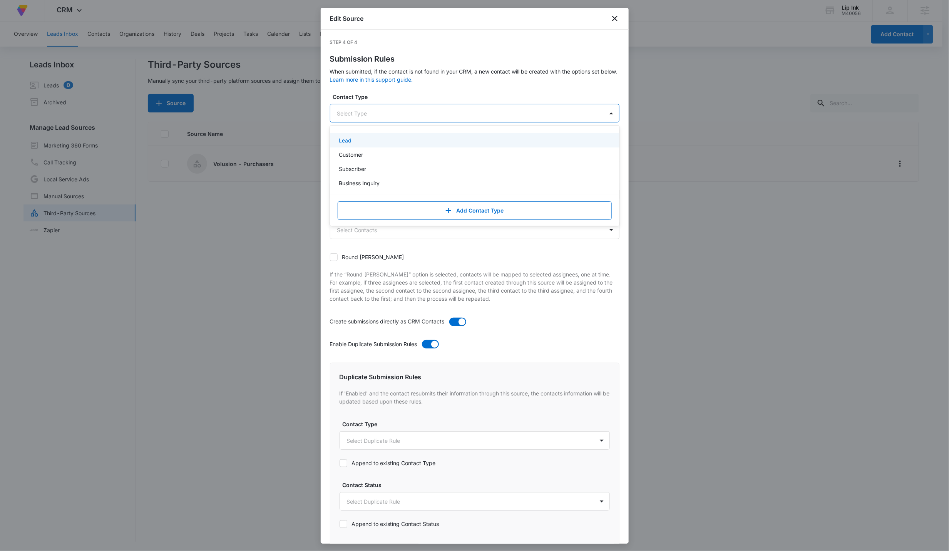
click at [368, 111] on div "Select Type" at bounding box center [475, 113] width 290 height 18
click at [375, 157] on div "Customer" at bounding box center [474, 155] width 270 height 8
click at [404, 118] on div "Customer" at bounding box center [466, 113] width 273 height 18
click at [390, 161] on div "Select Status" at bounding box center [466, 152] width 273 height 17
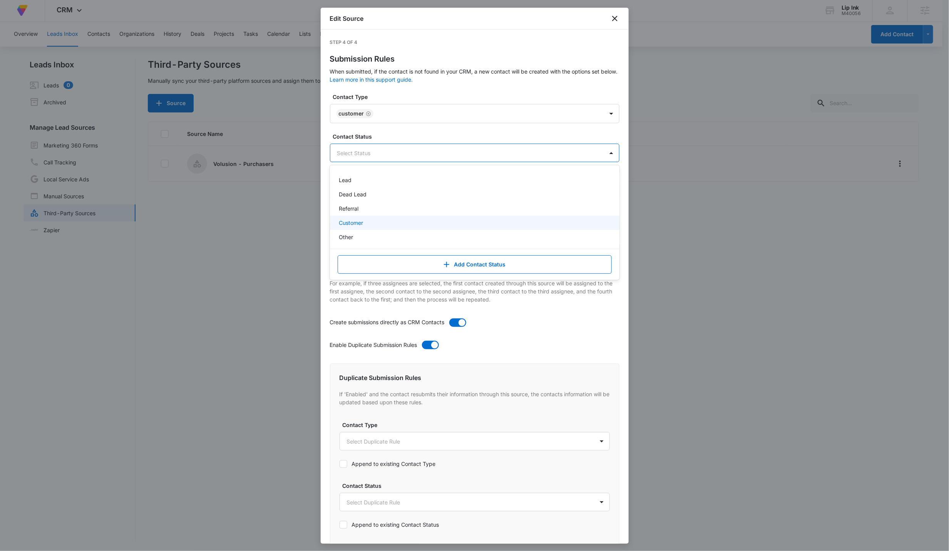
click at [381, 222] on div "Customer" at bounding box center [474, 223] width 270 height 8
click at [411, 142] on div "Contact Status option Customer, selected. Lead, 1 of 5. 5 results available. Us…" at bounding box center [475, 148] width 290 height 30
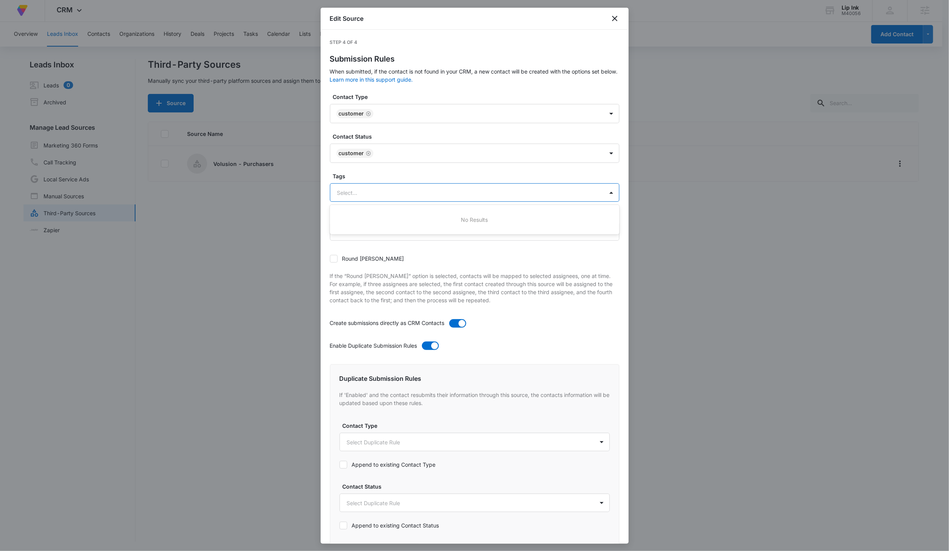
click at [392, 186] on div "Select..." at bounding box center [466, 192] width 273 height 17
click at [396, 213] on div "No Results" at bounding box center [475, 220] width 290 height 14
click at [462, 174] on label "Tags" at bounding box center [478, 176] width 290 height 8
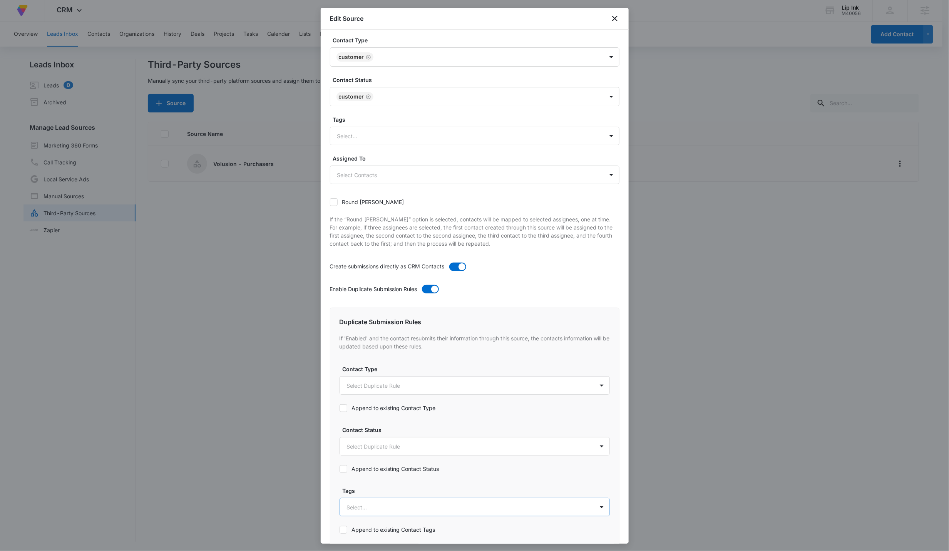
scroll to position [200, 0]
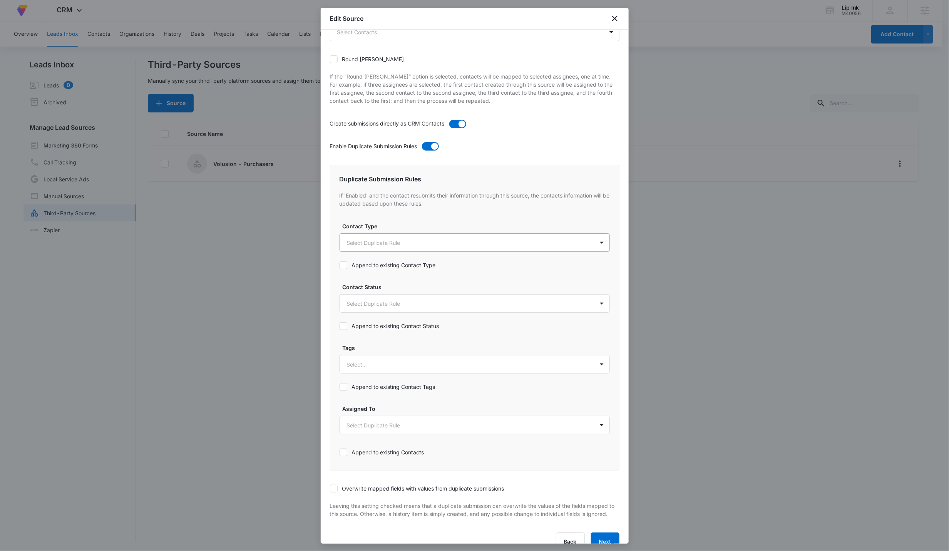
click at [386, 249] on body "At Volusion, we work hard to foster a great work environment where everyone fee…" at bounding box center [474, 275] width 949 height 552
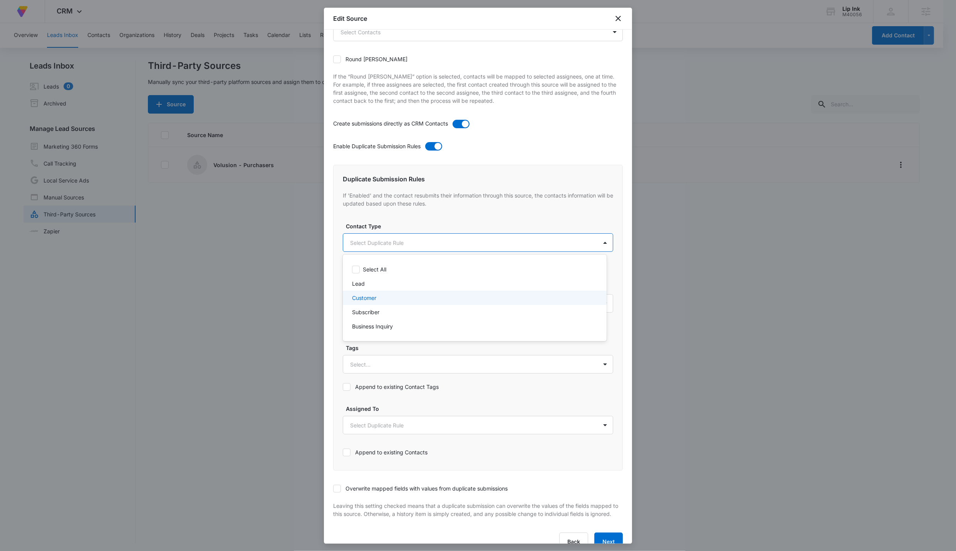
click at [372, 293] on div "Customer" at bounding box center [475, 298] width 264 height 14
click at [392, 241] on div at bounding box center [478, 275] width 956 height 551
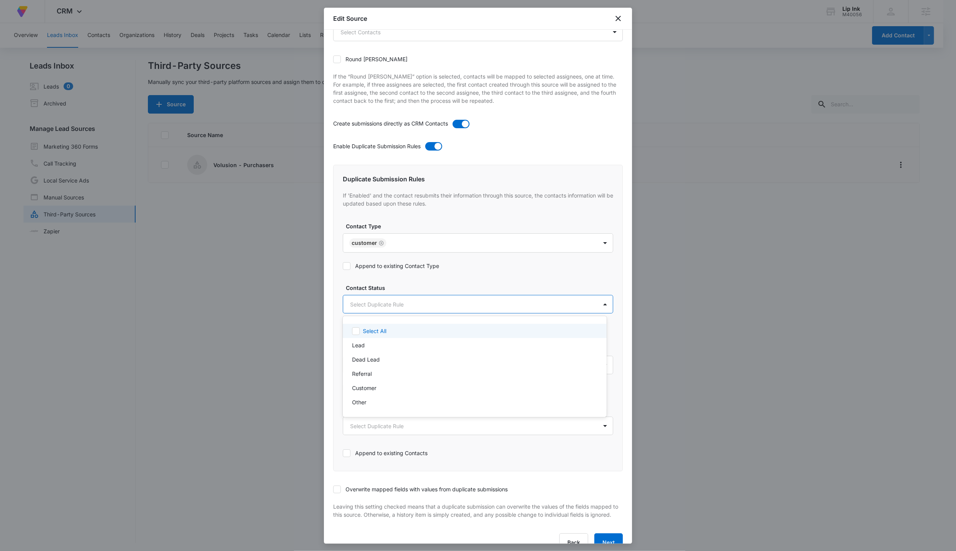
click at [371, 309] on body "At Volusion, we work hard to foster a great work environment where everyone fee…" at bounding box center [478, 275] width 956 height 551
click at [371, 340] on p "Customer" at bounding box center [364, 388] width 24 height 8
click at [365, 263] on div at bounding box center [478, 275] width 956 height 551
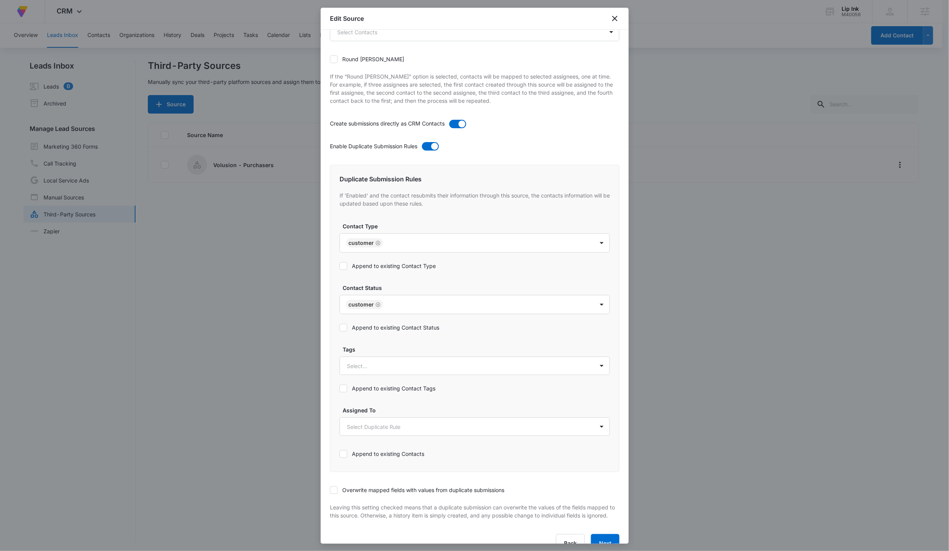
click at [360, 265] on label "Append to existing Contact Type" at bounding box center [475, 266] width 270 height 8
click at [340, 266] on input "Append to existing Contact Type" at bounding box center [340, 266] width 0 height 0
click at [346, 329] on icon at bounding box center [343, 327] width 7 height 7
click at [340, 328] on input "Append to existing Contact Status" at bounding box center [340, 328] width 0 height 0
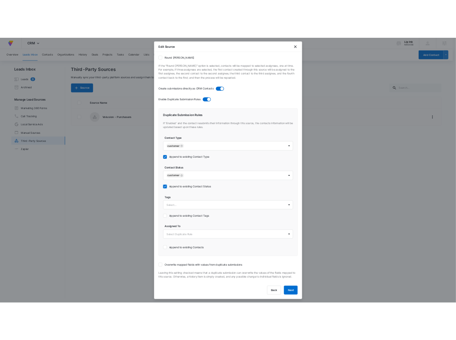
scroll to position [225, 0]
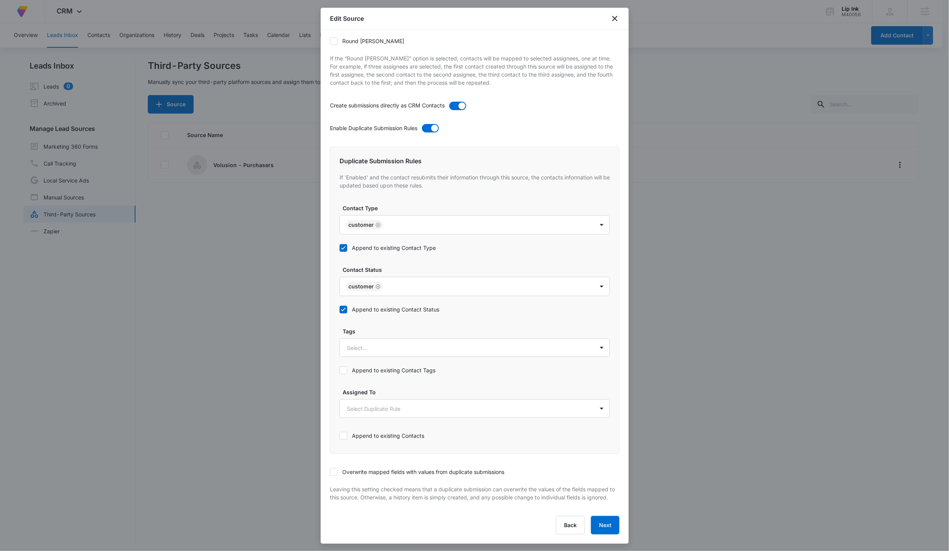
click at [360, 340] on label "Overwrite mapped fields with values from duplicate submissions" at bounding box center [475, 472] width 290 height 8
click at [330, 340] on input "Overwrite mapped fields with values from duplicate submissions" at bounding box center [330, 472] width 0 height 0
click at [462, 340] on button "Next" at bounding box center [605, 525] width 29 height 18
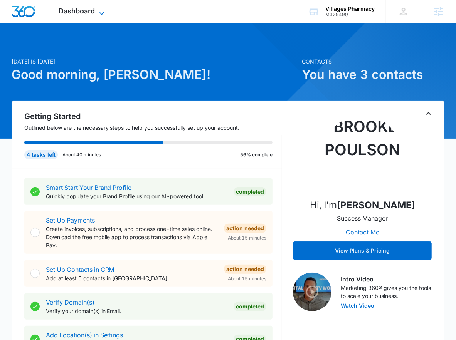
click at [84, 11] on span "Dashboard" at bounding box center [77, 11] width 36 height 8
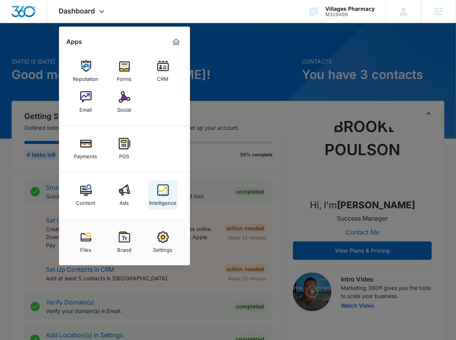
click at [159, 186] on img at bounding box center [163, 191] width 12 height 12
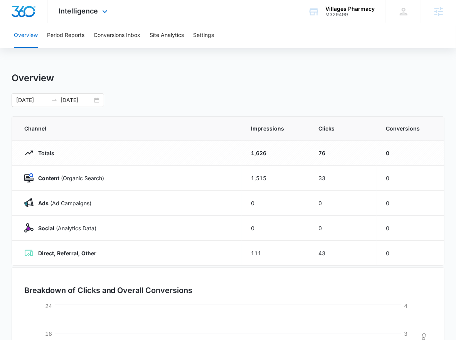
click at [113, 20] on div "Intelligence Apps Reputation Forms CRM Email Social Payments POS Content Ads In…" at bounding box center [84, 11] width 74 height 23
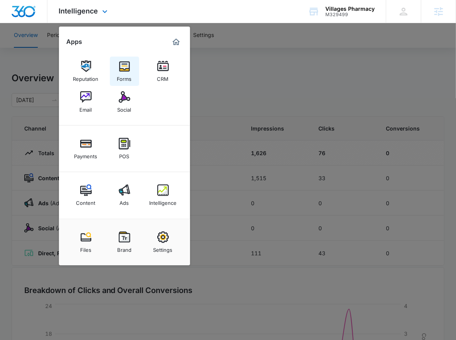
click at [128, 65] on img at bounding box center [125, 66] width 12 height 12
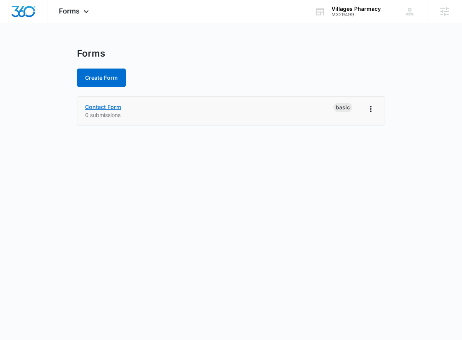
click at [109, 105] on link "Contact Form" at bounding box center [103, 107] width 36 height 7
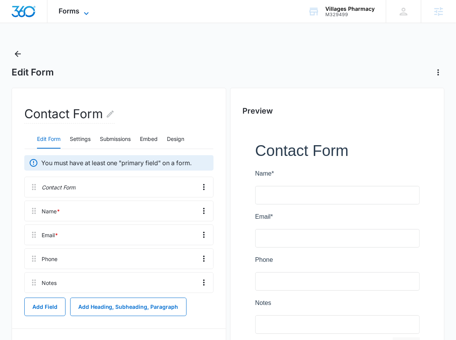
click at [70, 12] on span "Forms" at bounding box center [69, 11] width 21 height 8
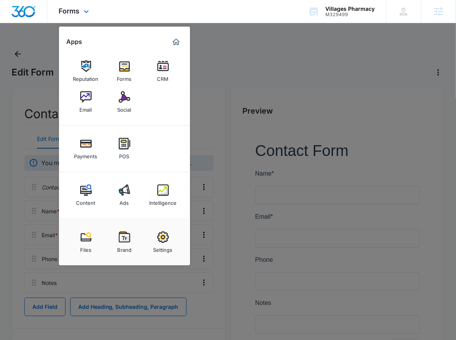
click at [152, 103] on div "Reputation Forms CRM Email Social" at bounding box center [124, 86] width 131 height 77
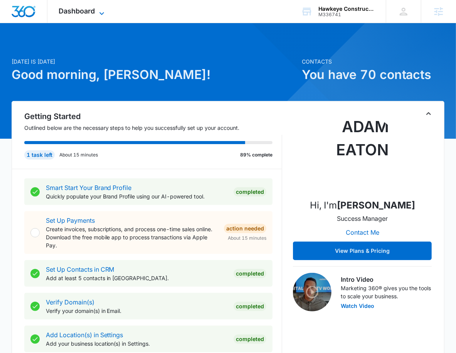
click at [64, 12] on span "Dashboard" at bounding box center [77, 11] width 36 height 8
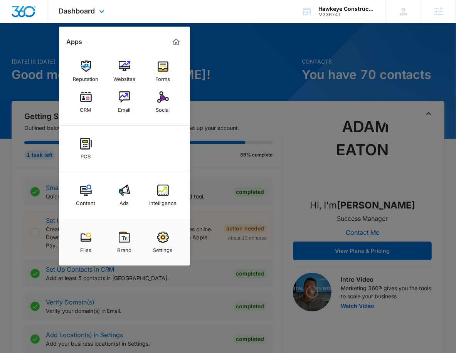
click at [108, 213] on div "Content Ads Intelligence" at bounding box center [124, 195] width 131 height 47
click at [117, 201] on link "Ads" at bounding box center [124, 195] width 29 height 29
